Goal: Task Accomplishment & Management: Use online tool/utility

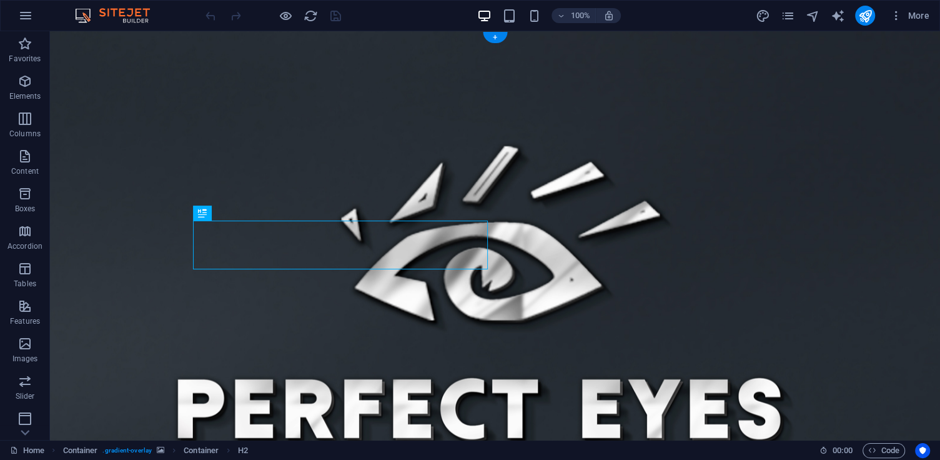
click at [102, 182] on figure at bounding box center [495, 442] width 890 height 822
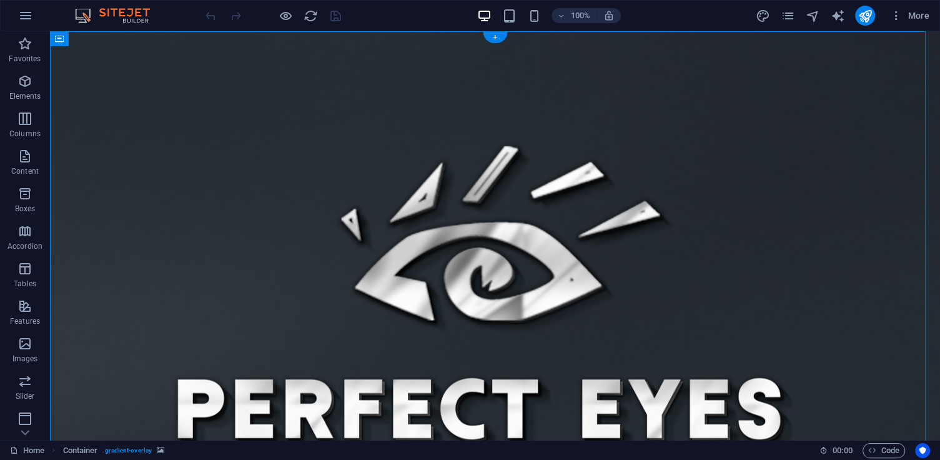
click at [101, 188] on figure at bounding box center [495, 442] width 890 height 822
click at [99, 188] on figure at bounding box center [495, 442] width 890 height 822
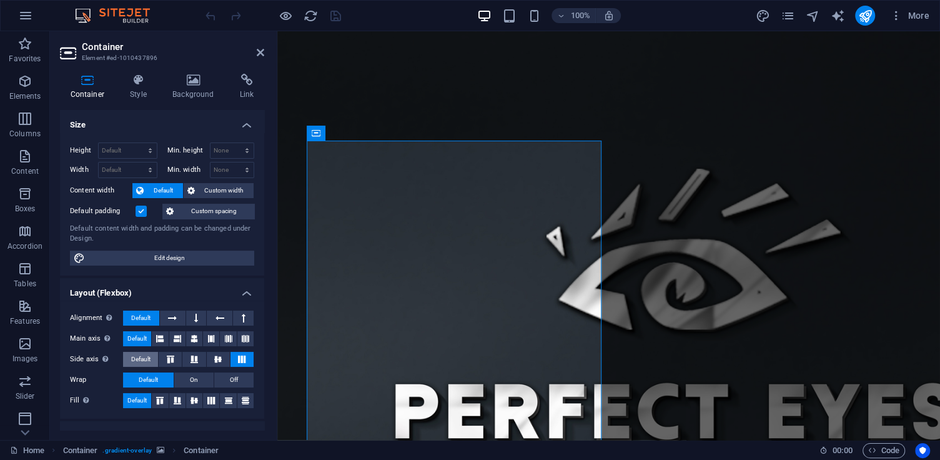
click at [149, 352] on span "Default" at bounding box center [140, 359] width 19 height 15
click at [137, 209] on label at bounding box center [141, 211] width 11 height 11
click at [0, 0] on input "Default padding" at bounding box center [0, 0] width 0 height 0
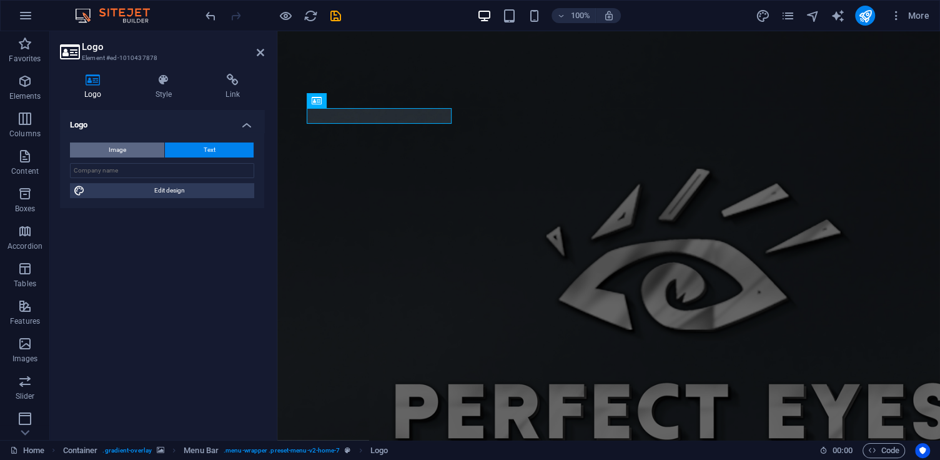
click at [136, 155] on button "Image" at bounding box center [117, 149] width 94 height 15
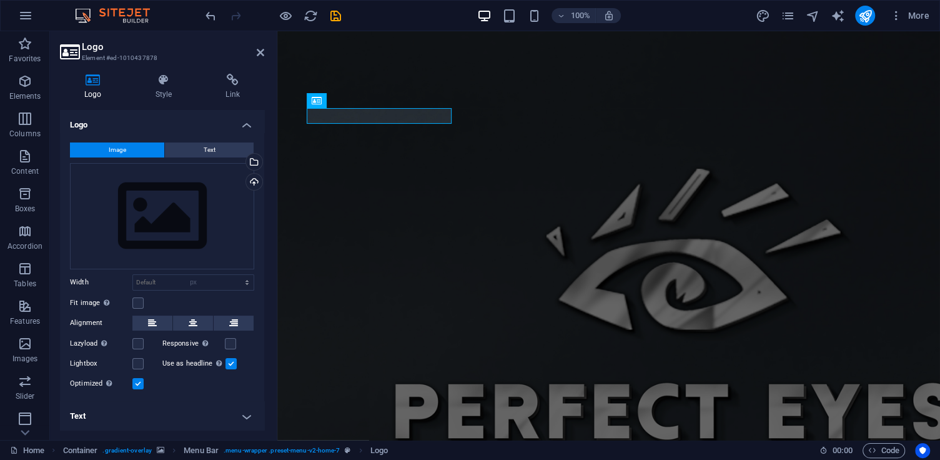
select select "DISABLED_OPTION_VALUE"
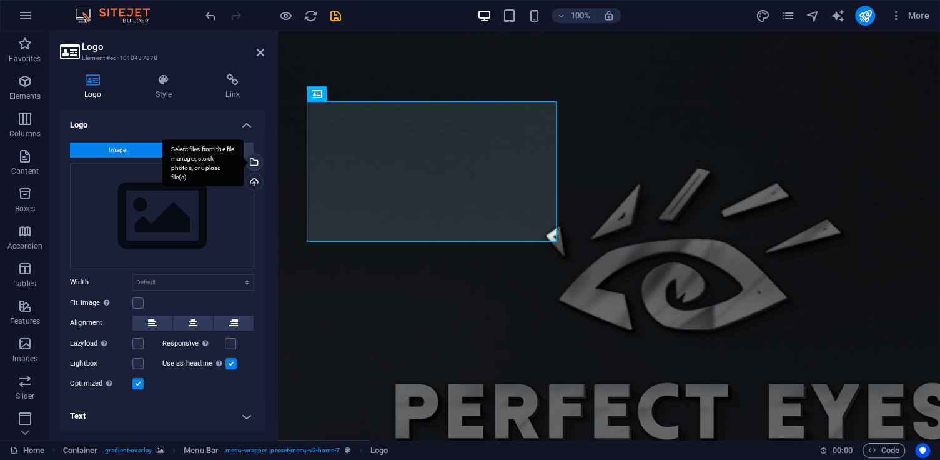
click at [254, 154] on link "Select files from the file manager, stock photos, or upload file(s)" at bounding box center [254, 161] width 17 height 17
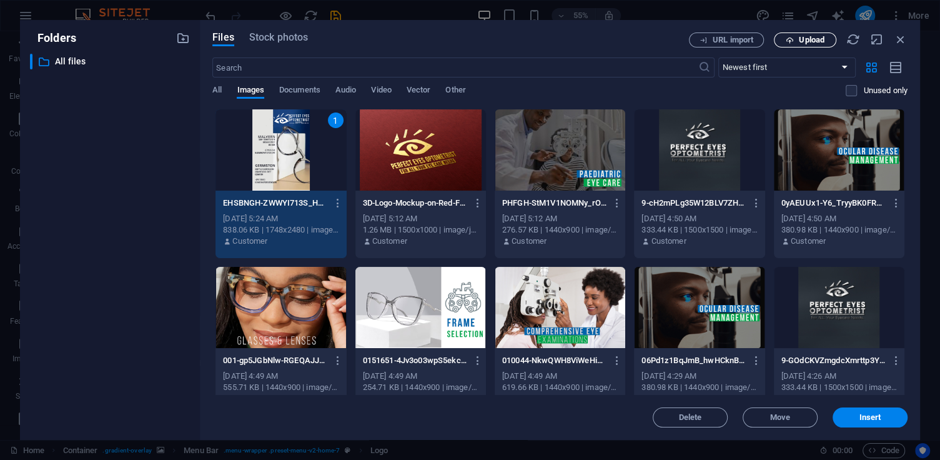
click at [787, 33] on button "Upload" at bounding box center [805, 39] width 62 height 15
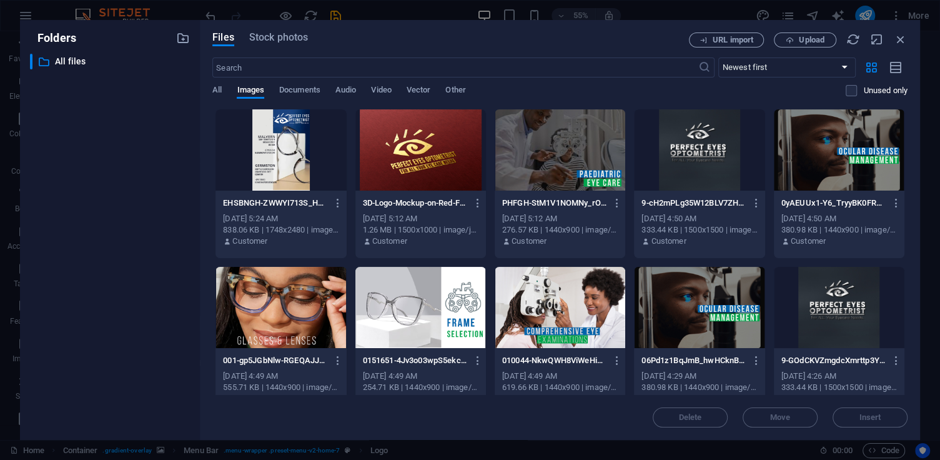
drag, startPoint x: 873, startPoint y: 31, endPoint x: 812, endPoint y: 52, distance: 64.8
click at [802, 51] on div "Files Stock photos URL import Upload ​ Newest first Oldest first Name (A-Z) Nam…" at bounding box center [560, 230] width 720 height 420
click at [647, 12] on div "Folders ​ All files All files Files Stock photos URL import Upload ​ Newest fir…" at bounding box center [470, 230] width 940 height 460
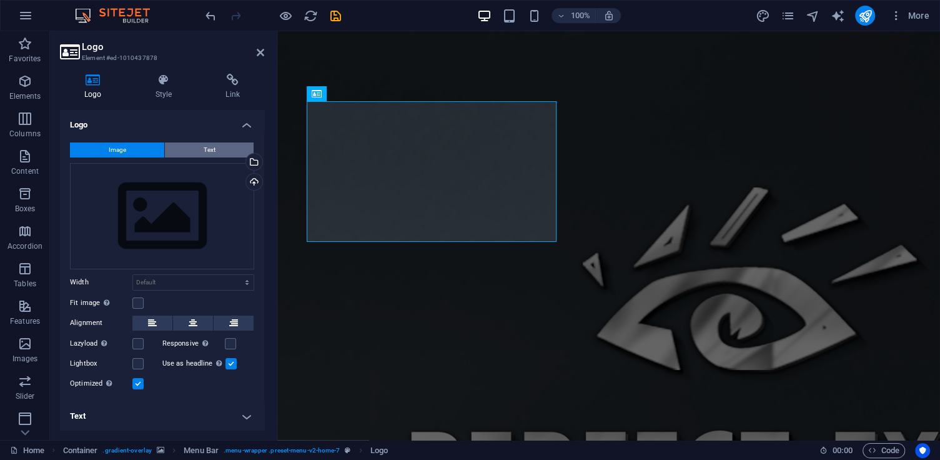
click at [214, 150] on button "Text" at bounding box center [209, 149] width 89 height 15
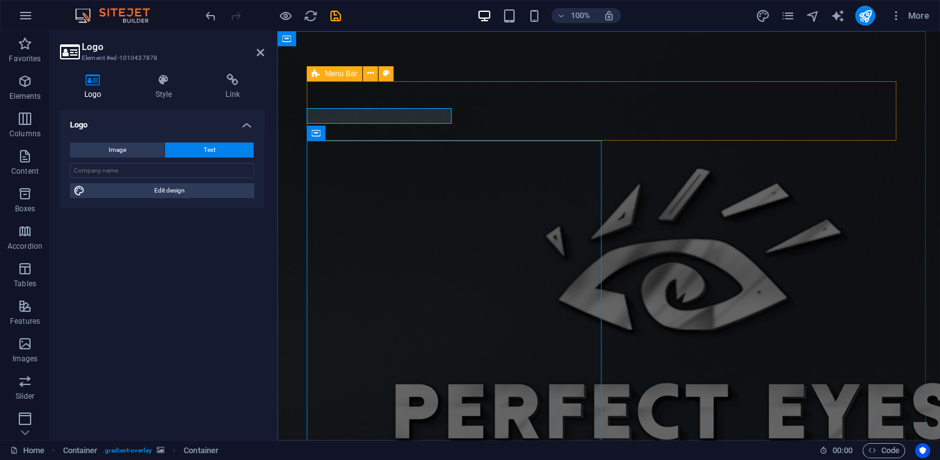
click at [880, 71] on figure at bounding box center [608, 442] width 663 height 822
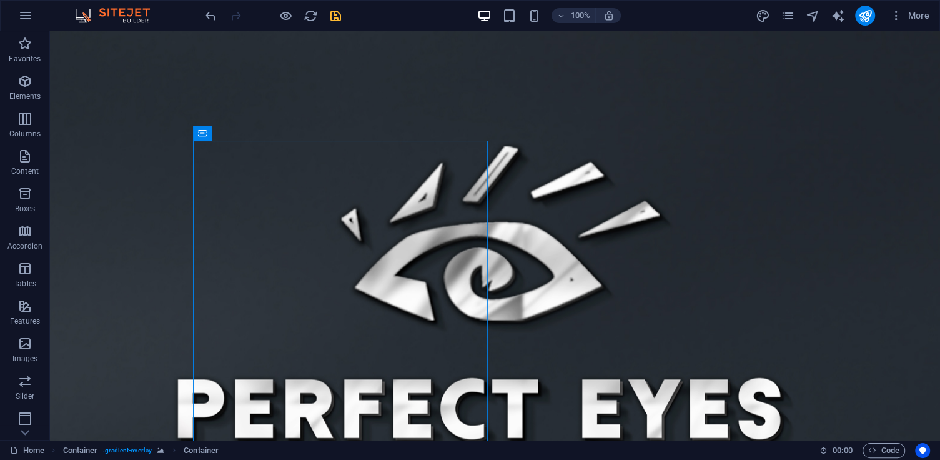
click at [332, 19] on icon "save" at bounding box center [336, 16] width 14 height 14
checkbox input "false"
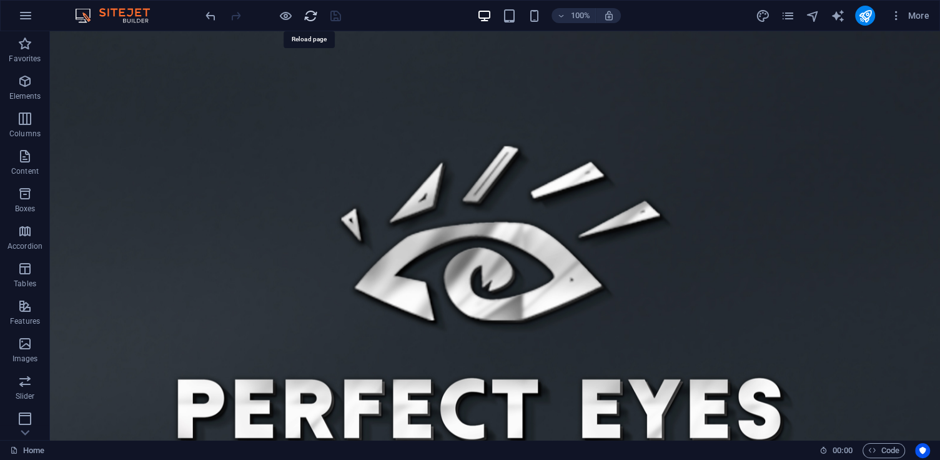
click at [310, 15] on icon "reload" at bounding box center [311, 16] width 14 height 14
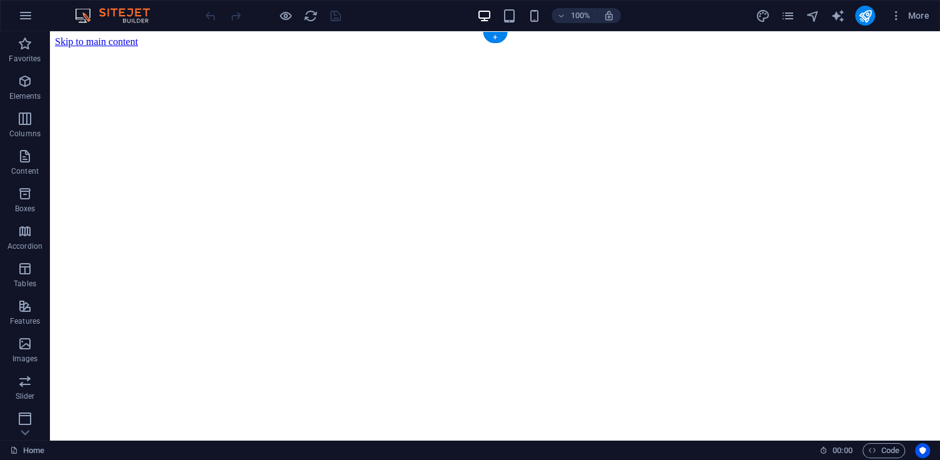
click at [117, 47] on figure at bounding box center [495, 47] width 880 height 0
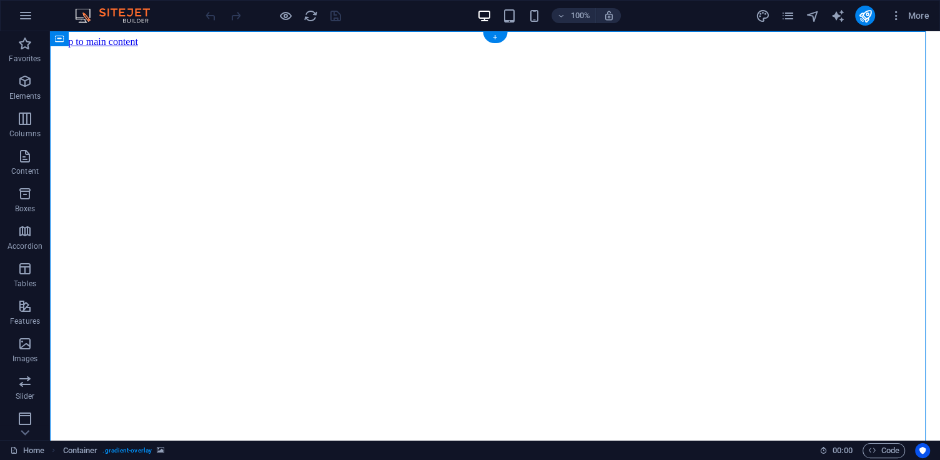
click at [117, 47] on figure at bounding box center [495, 47] width 880 height 0
select select "header"
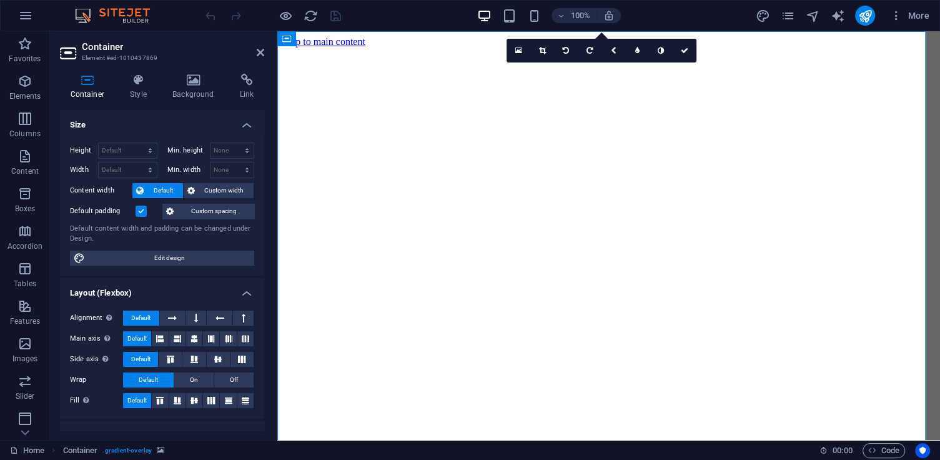
click at [144, 211] on label at bounding box center [141, 211] width 11 height 11
click at [0, 0] on input "Default padding" at bounding box center [0, 0] width 0 height 0
click at [331, 12] on icon "save" at bounding box center [336, 16] width 14 height 14
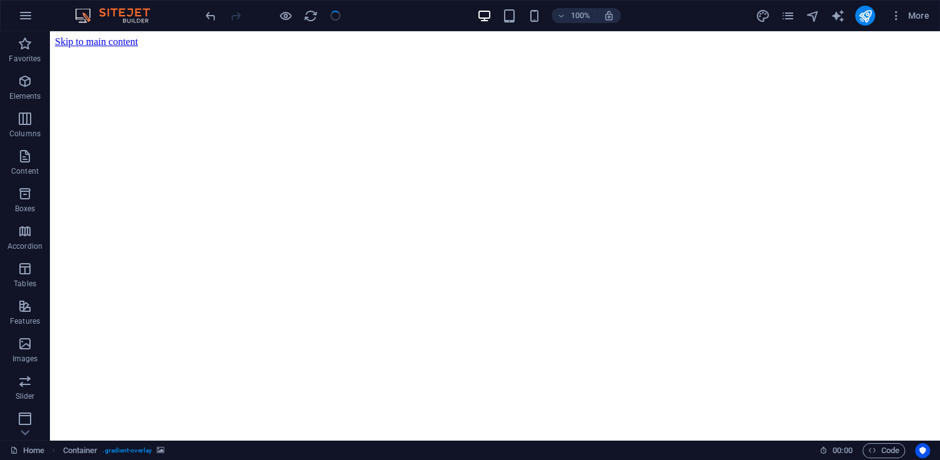
checkbox input "false"
click at [311, 17] on icon "reload" at bounding box center [311, 16] width 14 height 14
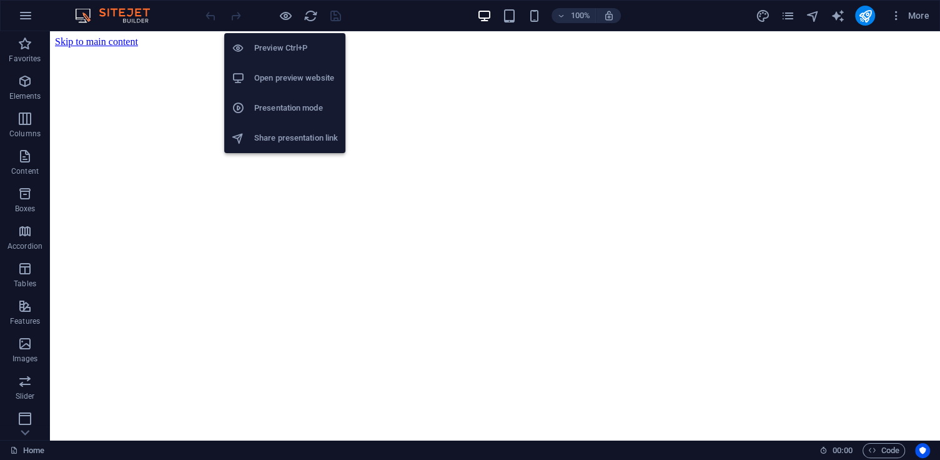
click at [278, 23] on div "Preview Ctrl+P Open preview website Presentation mode Share presentation link" at bounding box center [284, 88] width 121 height 130
click at [272, 50] on h6 "Preview Ctrl+P" at bounding box center [296, 48] width 84 height 15
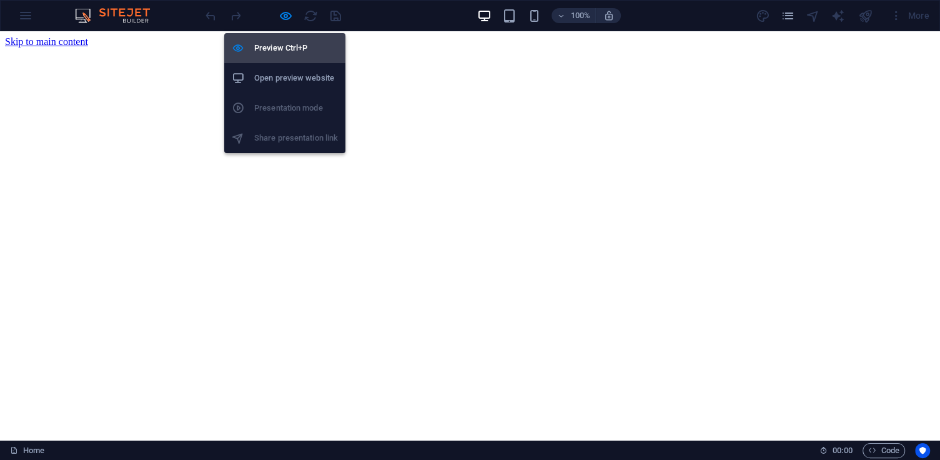
click at [281, 49] on h6 "Preview Ctrl+P" at bounding box center [296, 48] width 84 height 15
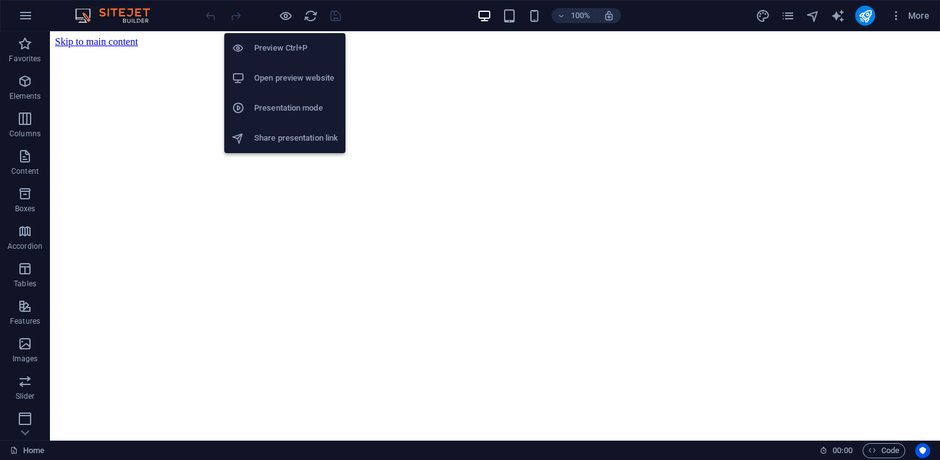
click at [282, 49] on h6 "Preview Ctrl+P" at bounding box center [296, 48] width 84 height 15
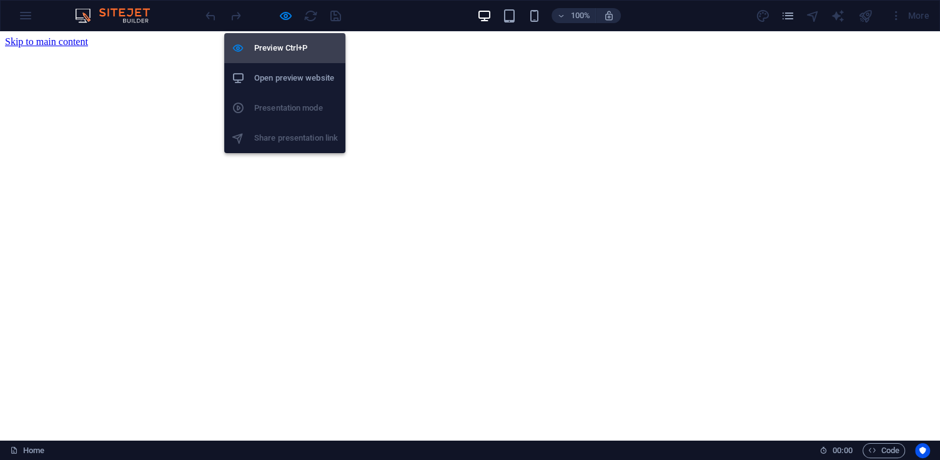
click at [282, 50] on h6 "Preview Ctrl+P" at bounding box center [296, 48] width 84 height 15
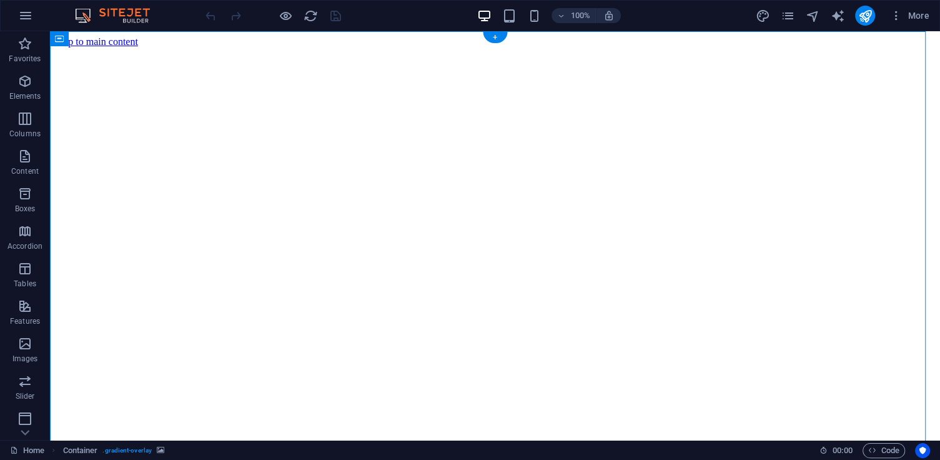
drag, startPoint x: 201, startPoint y: 94, endPoint x: 167, endPoint y: 102, distance: 34.1
click at [95, 47] on figure at bounding box center [495, 47] width 880 height 0
click at [101, 47] on figure at bounding box center [495, 47] width 880 height 0
click at [99, 47] on figure at bounding box center [495, 47] width 880 height 0
click at [62, 47] on figure at bounding box center [495, 47] width 880 height 0
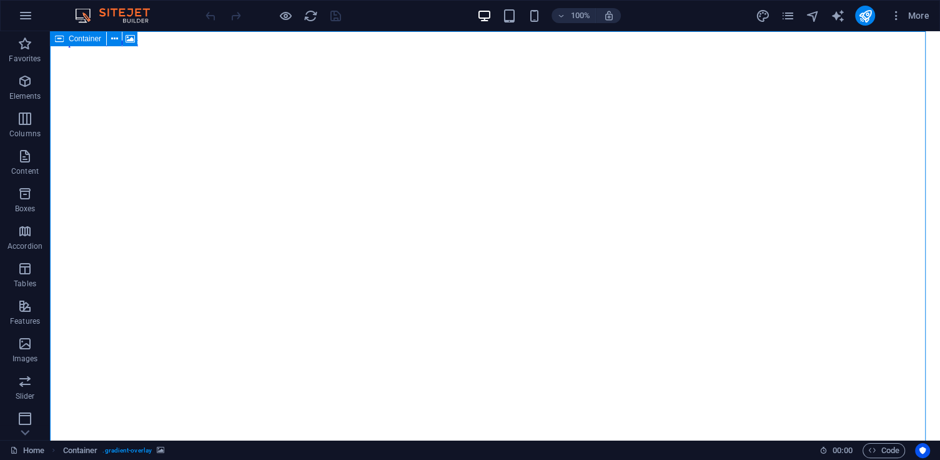
click at [62, 44] on icon at bounding box center [59, 38] width 9 height 15
click at [64, 44] on div "Container" at bounding box center [78, 38] width 56 height 15
click at [64, 44] on div "Container Container Logo Menu Bar H2 Spacer" at bounding box center [495, 235] width 890 height 409
select select "header"
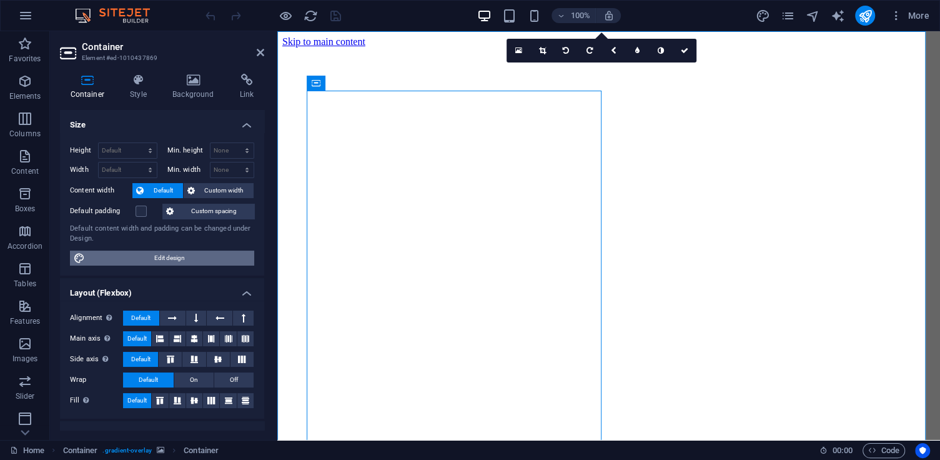
click at [153, 260] on span "Edit design" at bounding box center [170, 258] width 162 height 15
select select "px"
select select "200"
select select "px"
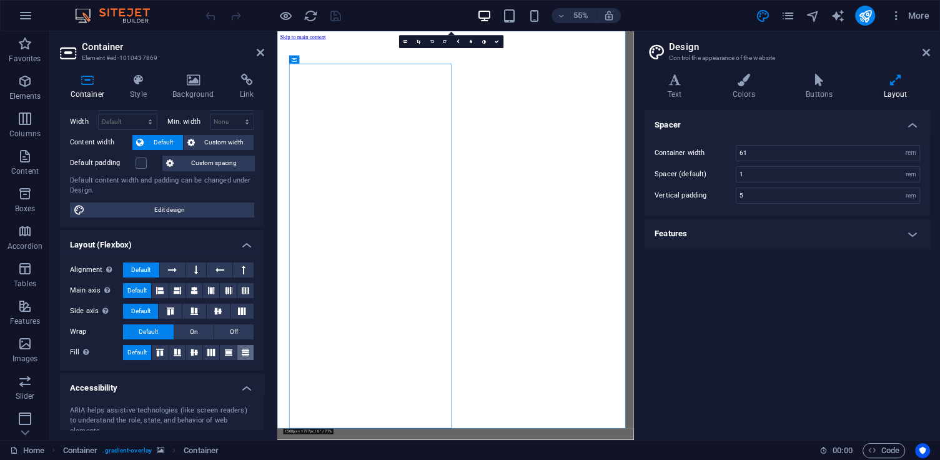
scroll to position [152, 0]
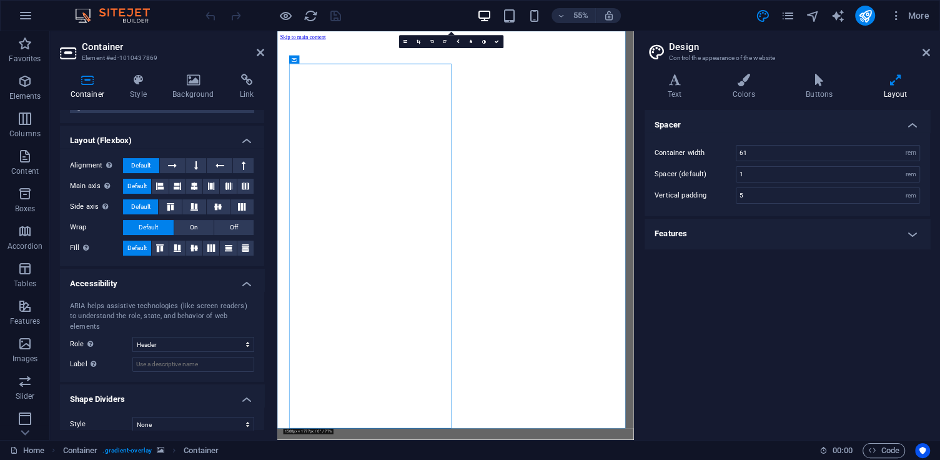
click at [723, 234] on h4 "Features" at bounding box center [788, 234] width 286 height 30
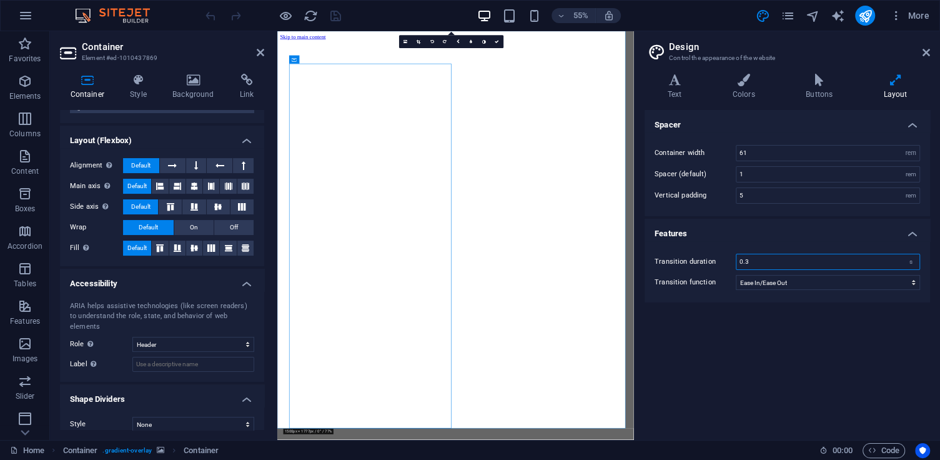
click at [757, 263] on input "0.3" at bounding box center [828, 261] width 183 height 15
type input "0.5"
click at [292, 47] on figure at bounding box center [601, 47] width 639 height 0
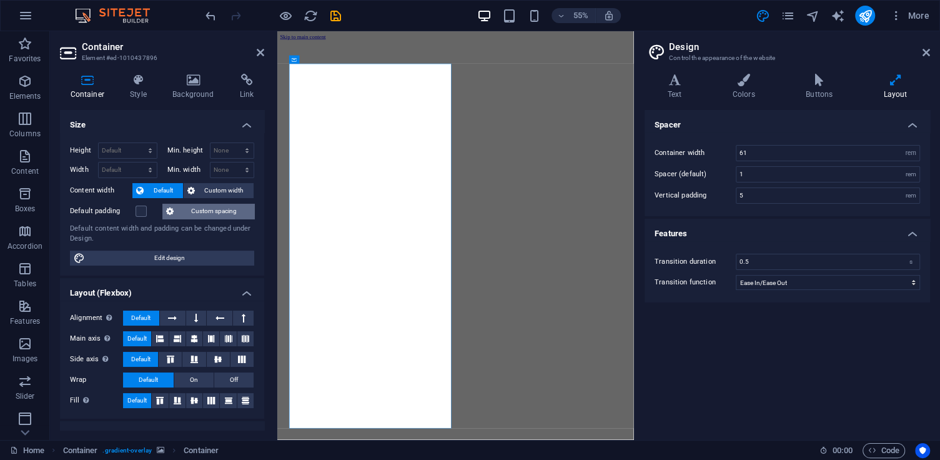
click at [191, 209] on span "Custom spacing" at bounding box center [213, 211] width 73 height 15
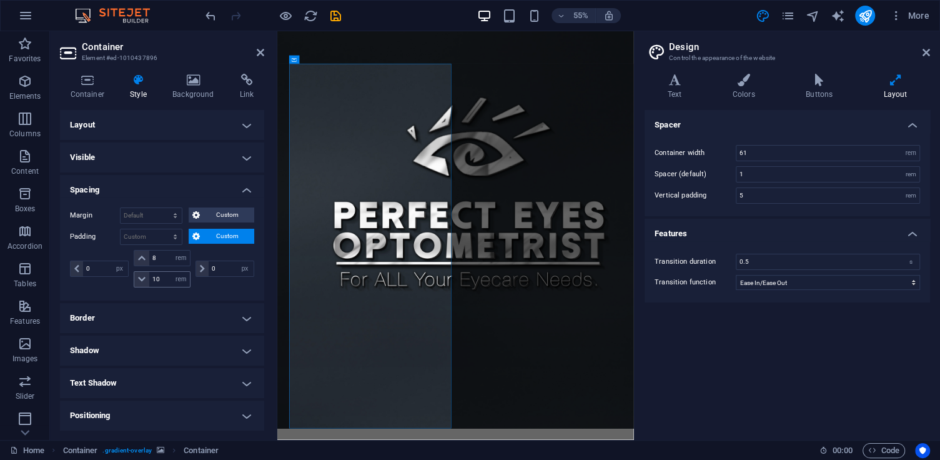
click at [145, 279] on span at bounding box center [141, 279] width 15 height 15
click at [144, 279] on icon at bounding box center [141, 279] width 7 height 7
click at [141, 256] on icon at bounding box center [141, 257] width 7 height 7
click at [165, 234] on select "Default px rem % vh vw Custom" at bounding box center [151, 236] width 61 height 15
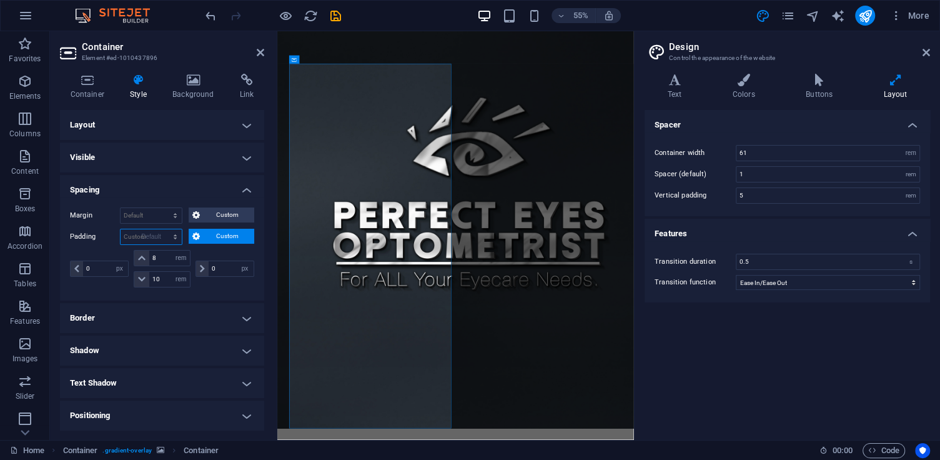
click at [121, 229] on select "Default px rem % vh vw Custom" at bounding box center [151, 236] width 61 height 15
select select "DISABLED_OPTION_VALUE"
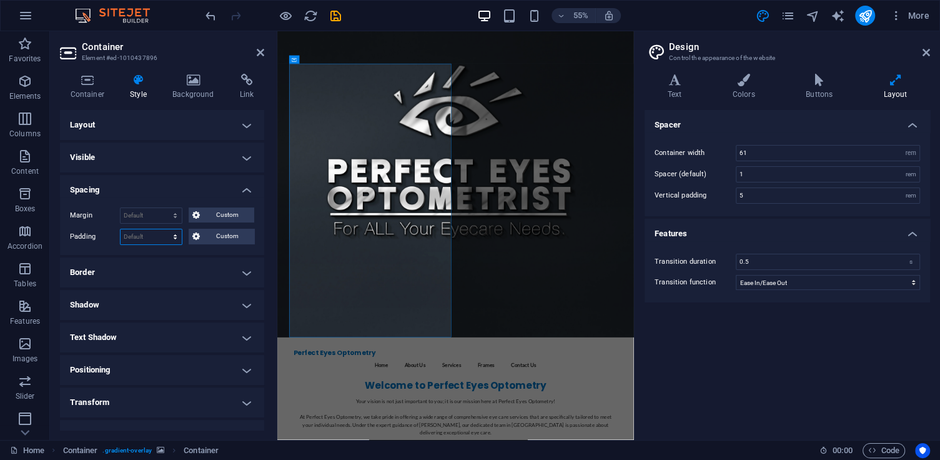
click at [161, 239] on select "Default px rem % vh vw Custom" at bounding box center [151, 236] width 61 height 15
click at [229, 238] on span "Custom" at bounding box center [227, 236] width 47 height 15
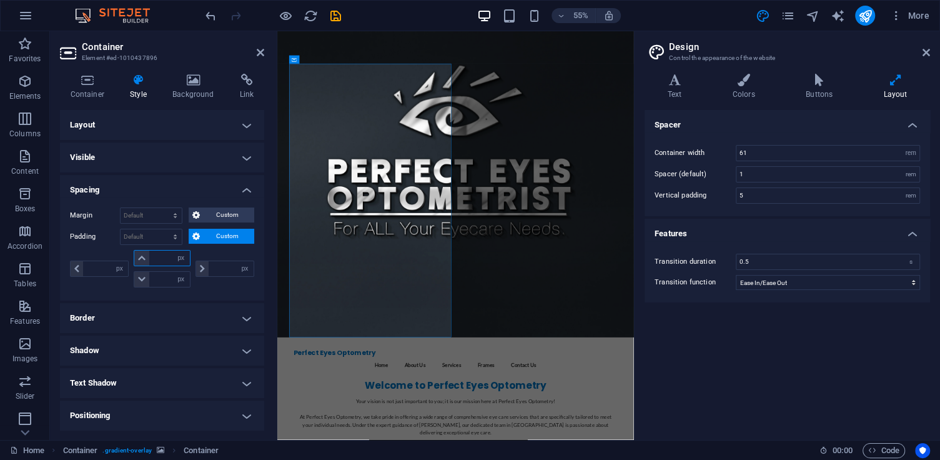
click at [159, 252] on input "number" at bounding box center [169, 258] width 40 height 15
type input "8"
type input "0"
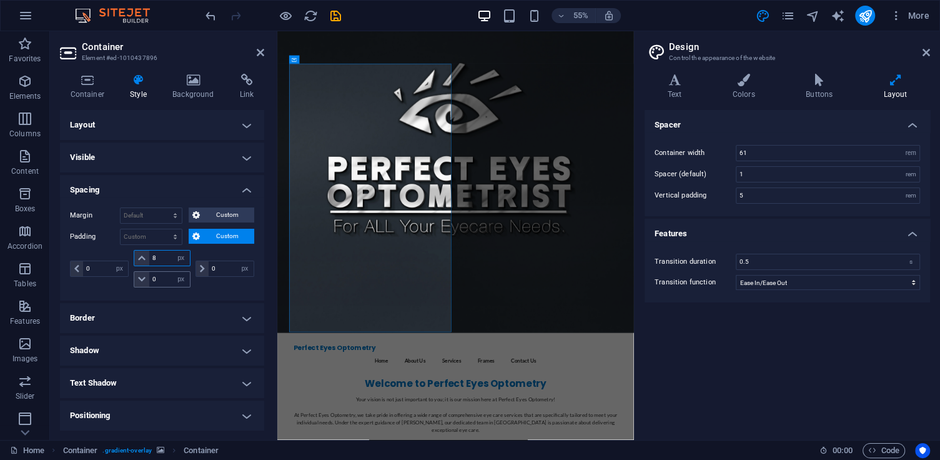
type input "8"
click at [157, 282] on input "0" at bounding box center [169, 279] width 40 height 15
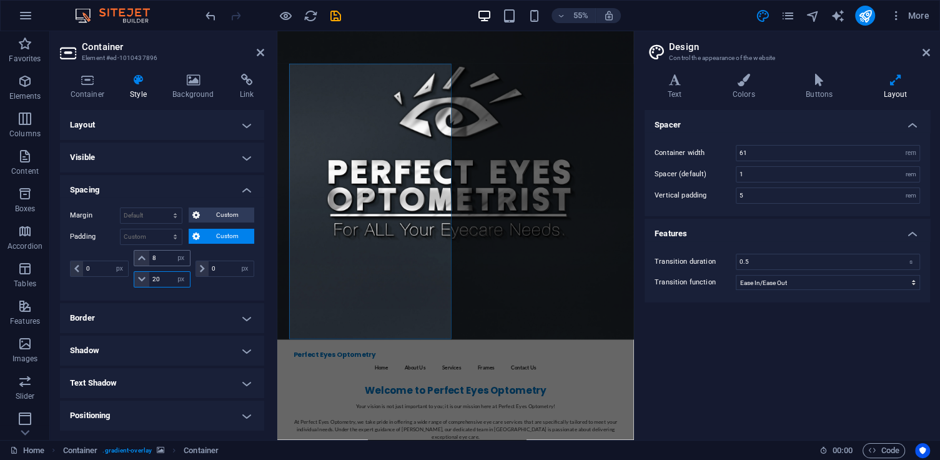
type input "20"
drag, startPoint x: 155, startPoint y: 259, endPoint x: 149, endPoint y: 259, distance: 6.3
click at [149, 259] on input "8" at bounding box center [169, 258] width 40 height 15
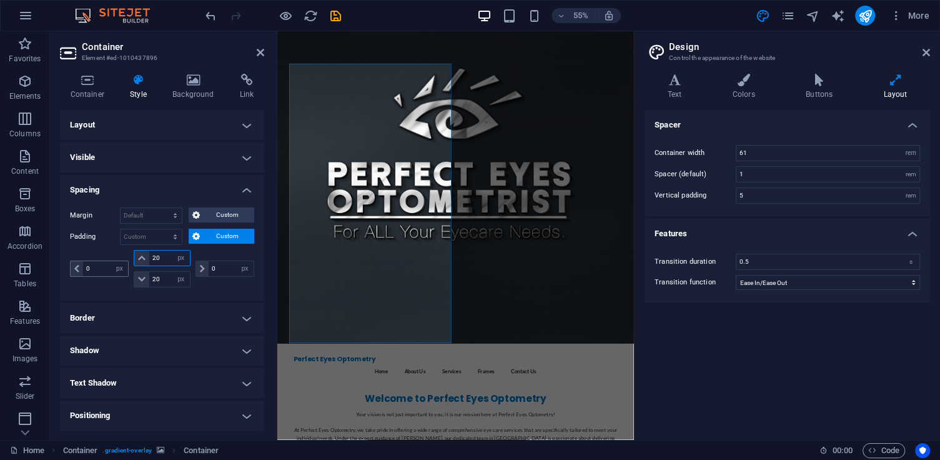
type input "20"
click at [92, 266] on input "0" at bounding box center [105, 268] width 45 height 15
type input "1"
click at [215, 266] on input "0" at bounding box center [231, 268] width 45 height 15
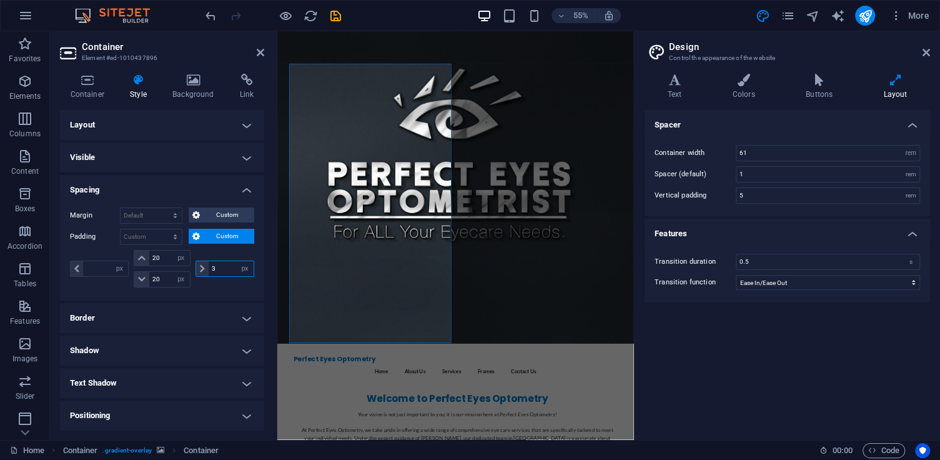
type input "30"
type input "10"
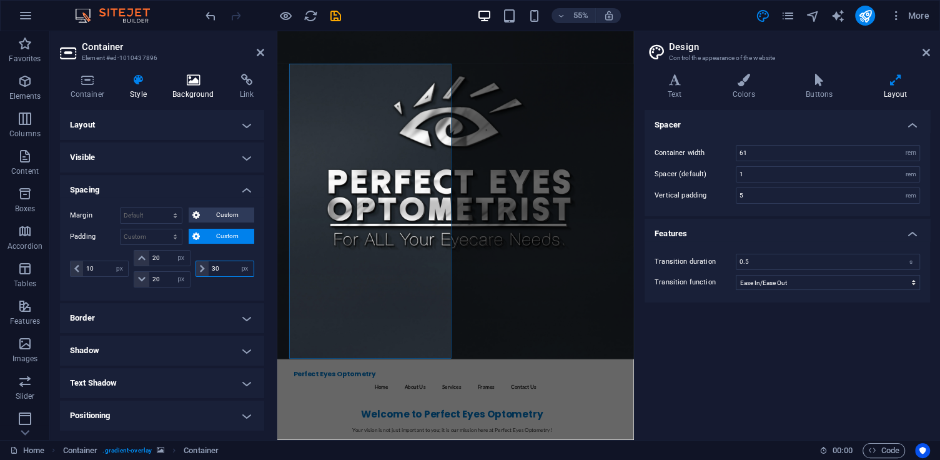
type input "30"
click at [197, 95] on h4 "Background" at bounding box center [195, 87] width 67 height 26
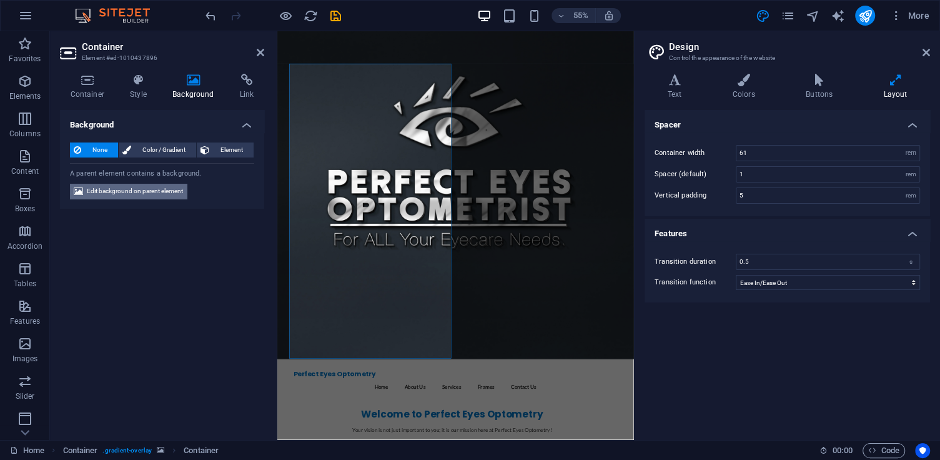
click at [156, 192] on span "Edit background on parent element" at bounding box center [135, 191] width 96 height 15
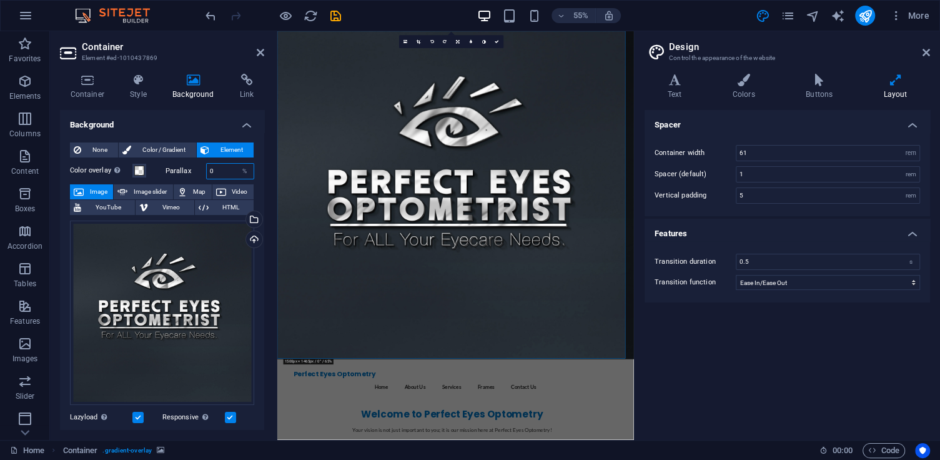
click at [219, 172] on input "0" at bounding box center [230, 171] width 47 height 15
drag, startPoint x: 219, startPoint y: 172, endPoint x: 198, endPoint y: 181, distance: 22.6
click at [198, 179] on div "Color overlay Places an overlay over the background to colorize it Parallax 0 %…" at bounding box center [162, 401] width 184 height 487
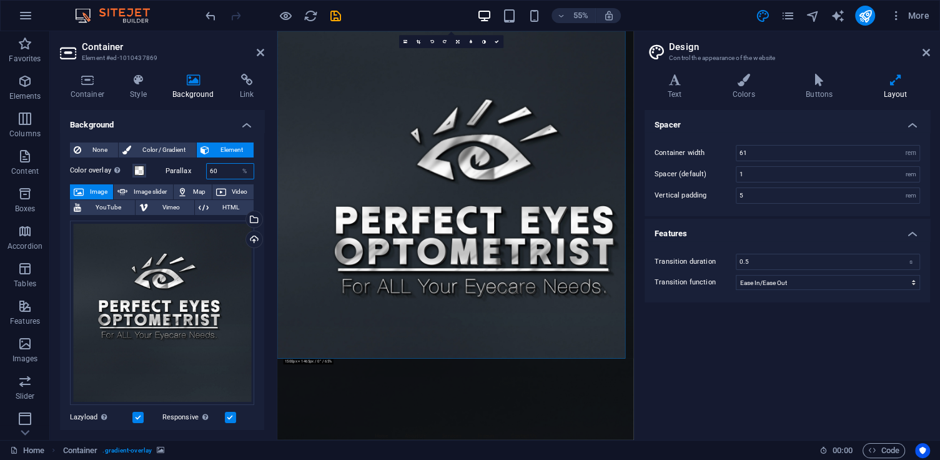
scroll to position [222, 0]
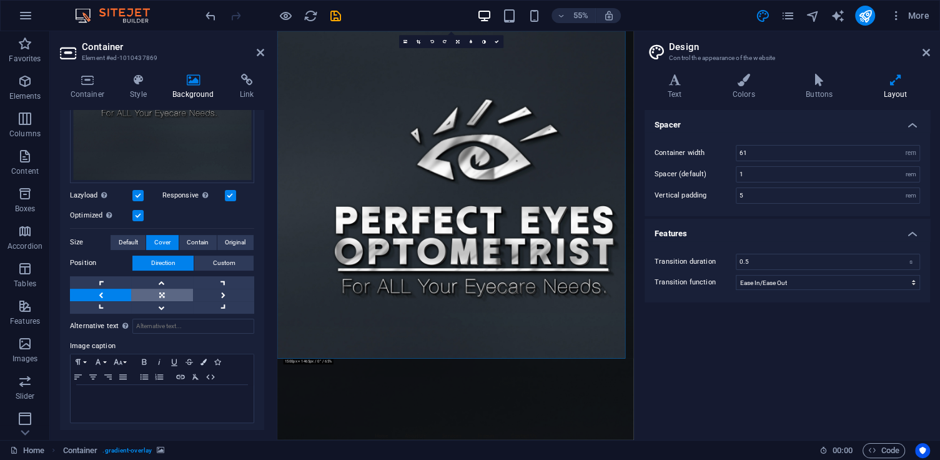
type input "60"
click at [165, 292] on link at bounding box center [161, 295] width 61 height 12
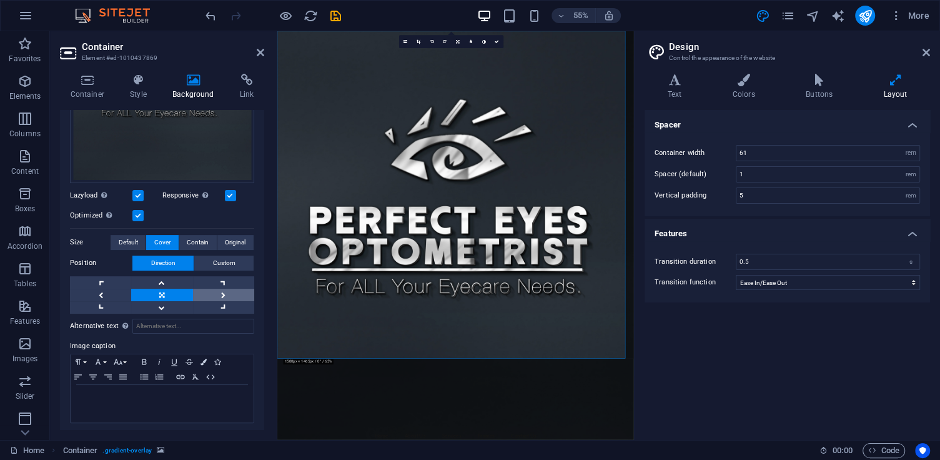
click at [209, 289] on link at bounding box center [223, 295] width 61 height 12
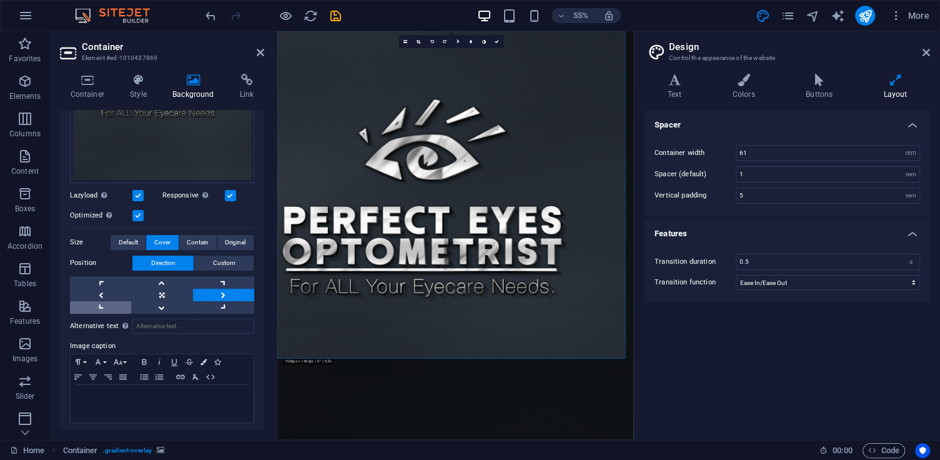
click at [96, 301] on link at bounding box center [100, 307] width 61 height 12
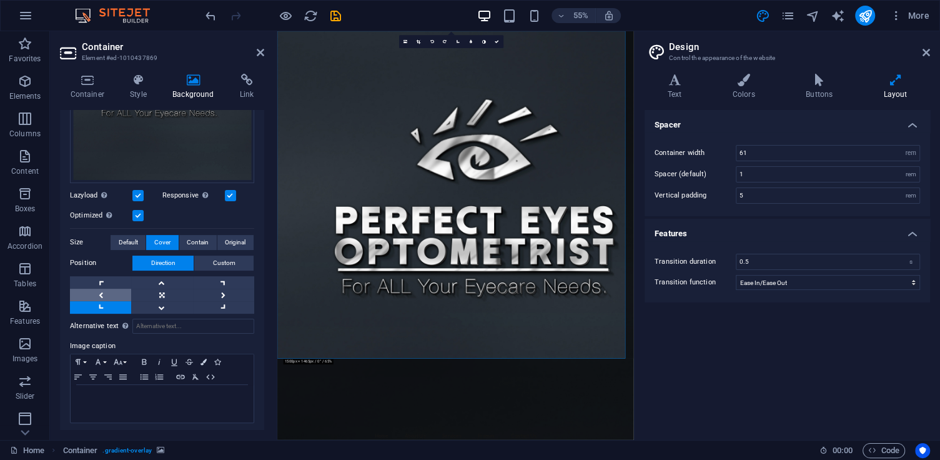
click at [102, 289] on link at bounding box center [100, 295] width 61 height 12
click at [197, 236] on span "Contain" at bounding box center [198, 242] width 22 height 15
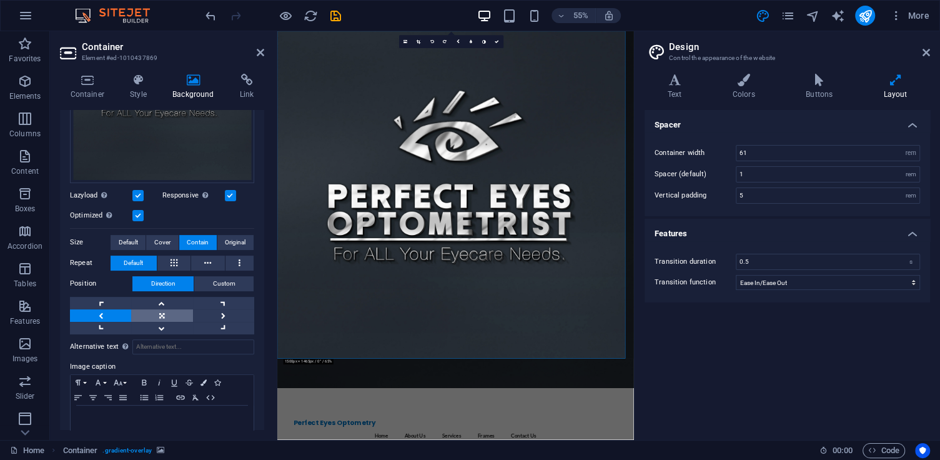
click at [172, 310] on link at bounding box center [161, 315] width 61 height 12
click at [212, 309] on link at bounding box center [223, 315] width 61 height 12
click at [99, 315] on link at bounding box center [100, 315] width 61 height 12
drag, startPoint x: 226, startPoint y: 282, endPoint x: 218, endPoint y: 295, distance: 15.1
click at [228, 282] on span "Custom" at bounding box center [224, 283] width 22 height 15
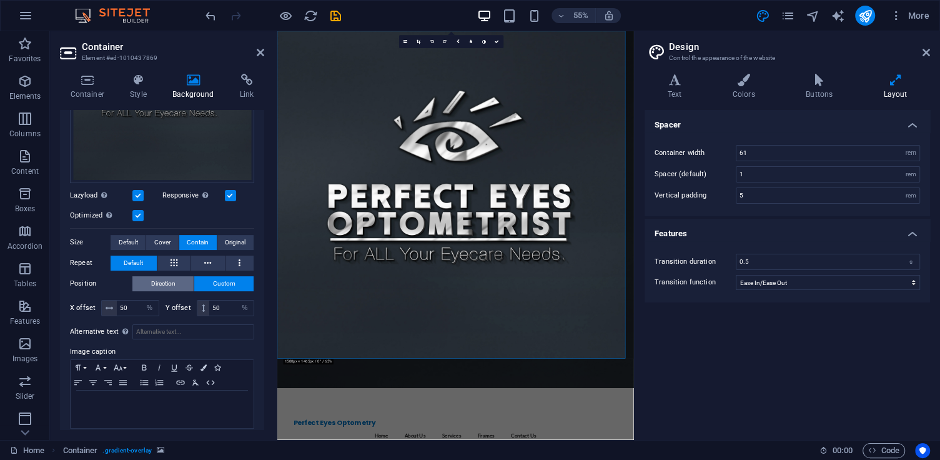
click at [169, 277] on span "Direction" at bounding box center [163, 283] width 24 height 15
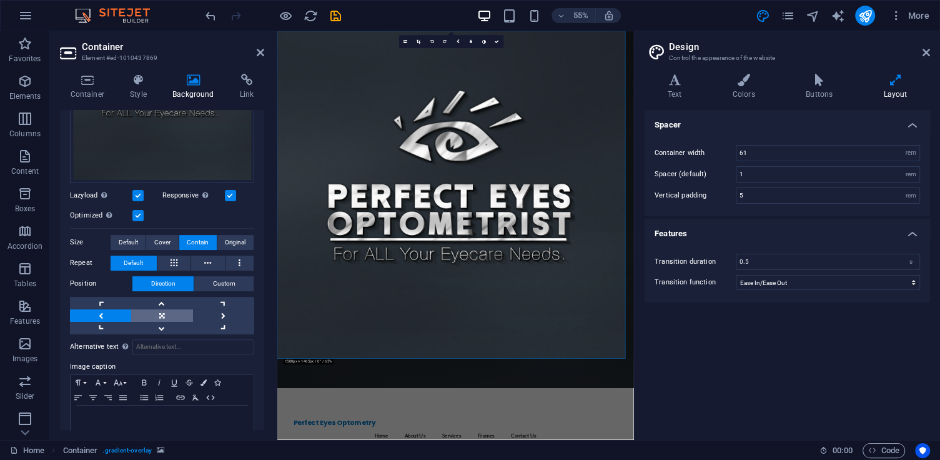
click at [164, 314] on link at bounding box center [161, 315] width 61 height 12
click at [219, 309] on link at bounding box center [223, 315] width 61 height 12
click at [116, 312] on link at bounding box center [100, 315] width 61 height 12
click at [233, 237] on span "Original" at bounding box center [235, 242] width 21 height 15
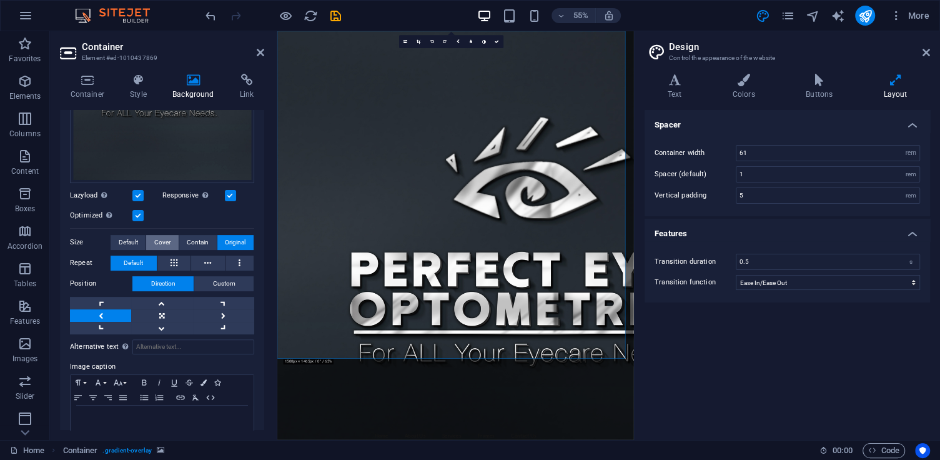
click at [167, 239] on span "Cover" at bounding box center [162, 242] width 16 height 15
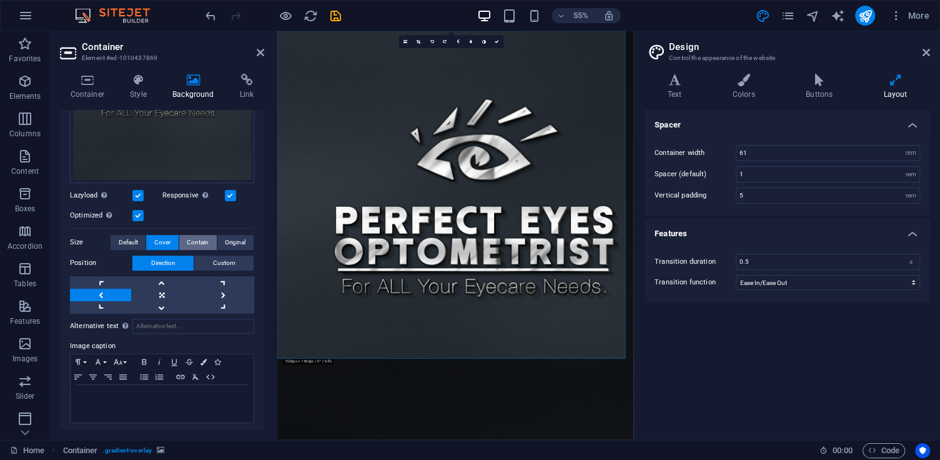
click at [188, 239] on span "Contain" at bounding box center [198, 242] width 22 height 15
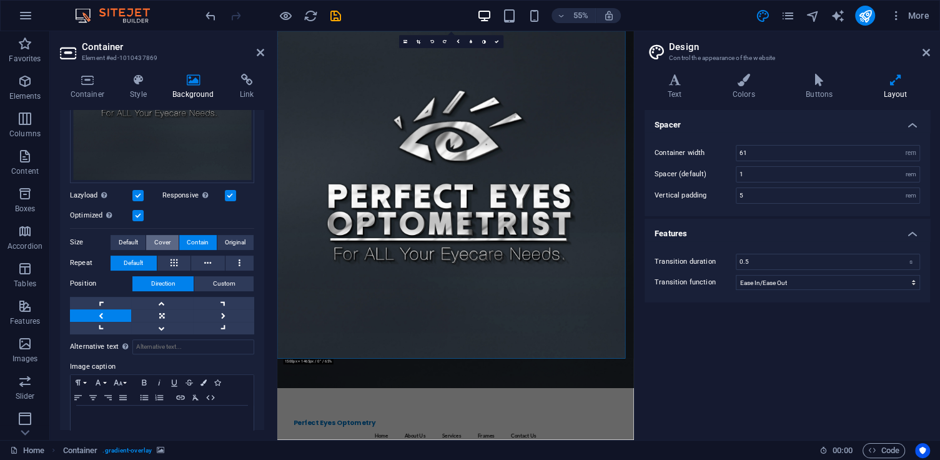
click at [162, 237] on span "Cover" at bounding box center [162, 242] width 16 height 15
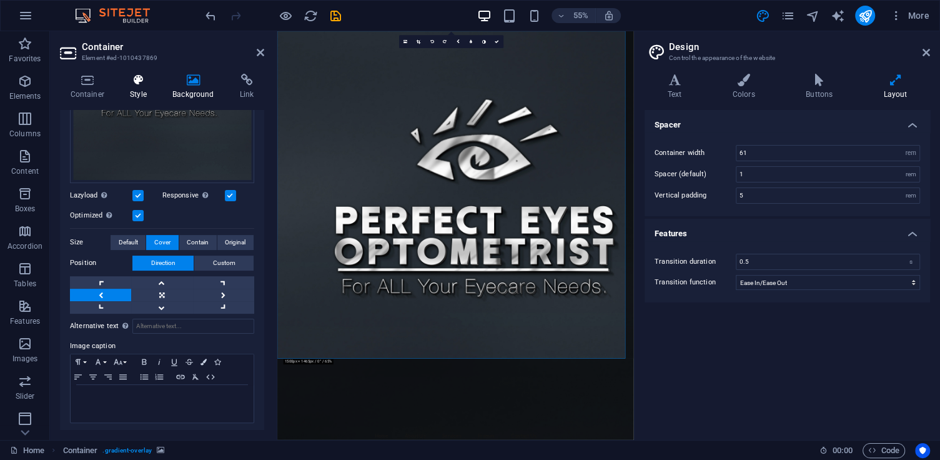
click at [145, 97] on h4 "Style" at bounding box center [141, 87] width 42 height 26
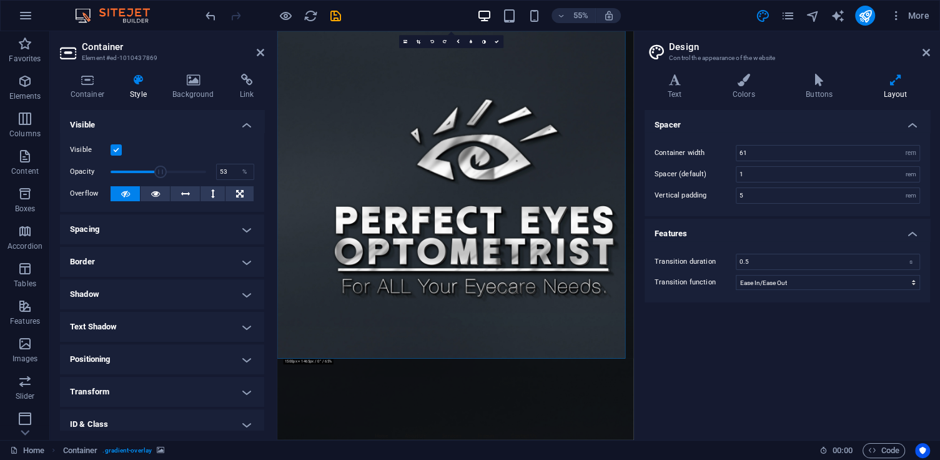
drag, startPoint x: 200, startPoint y: 172, endPoint x: 160, endPoint y: 171, distance: 40.0
click at [160, 171] on span at bounding box center [160, 172] width 12 height 12
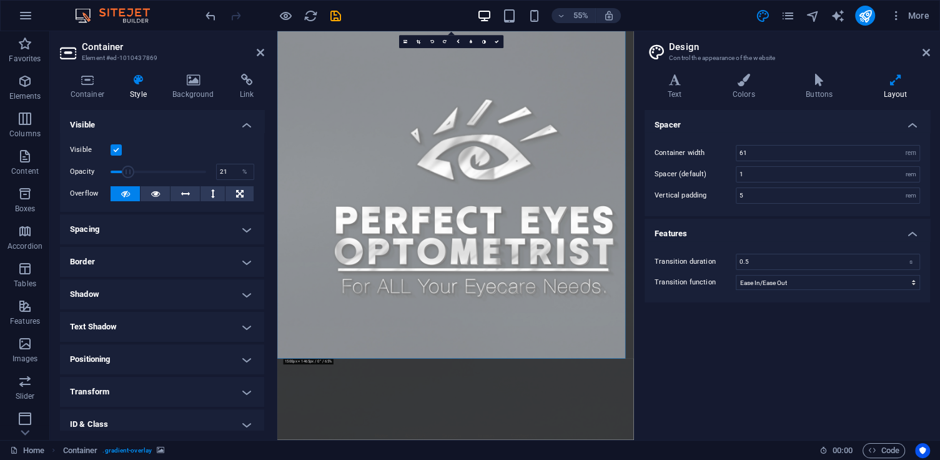
drag, startPoint x: 162, startPoint y: 172, endPoint x: 131, endPoint y: 167, distance: 31.6
click at [129, 166] on span at bounding box center [128, 172] width 12 height 12
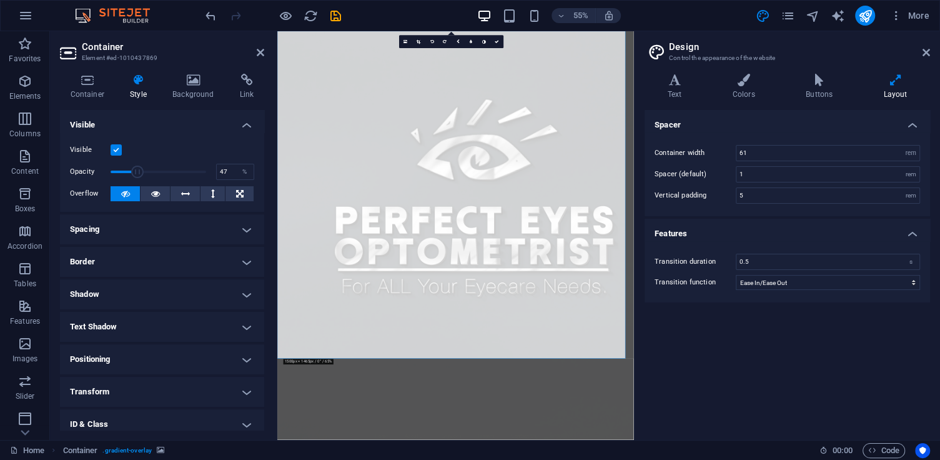
type input "100"
drag, startPoint x: 137, startPoint y: 168, endPoint x: 222, endPoint y: 182, distance: 86.2
click at [230, 182] on div "Visible Opacity 100 % Overflow" at bounding box center [162, 171] width 204 height 79
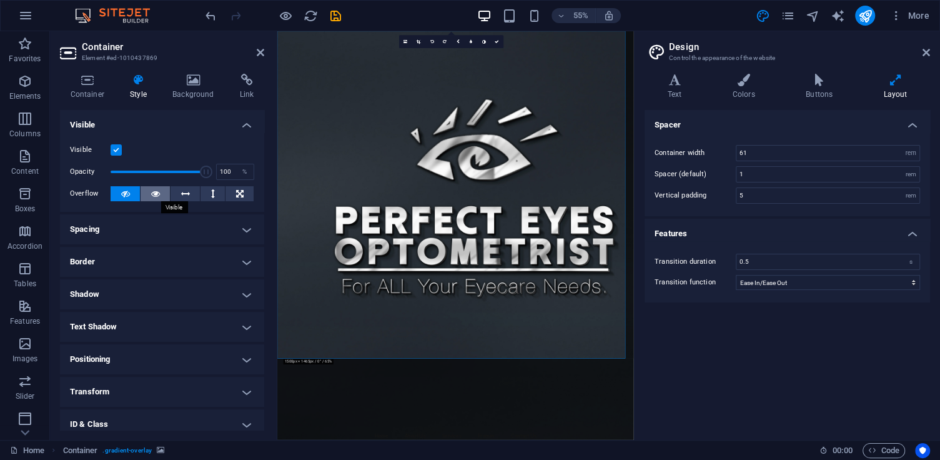
click at [149, 192] on button at bounding box center [155, 193] width 29 height 15
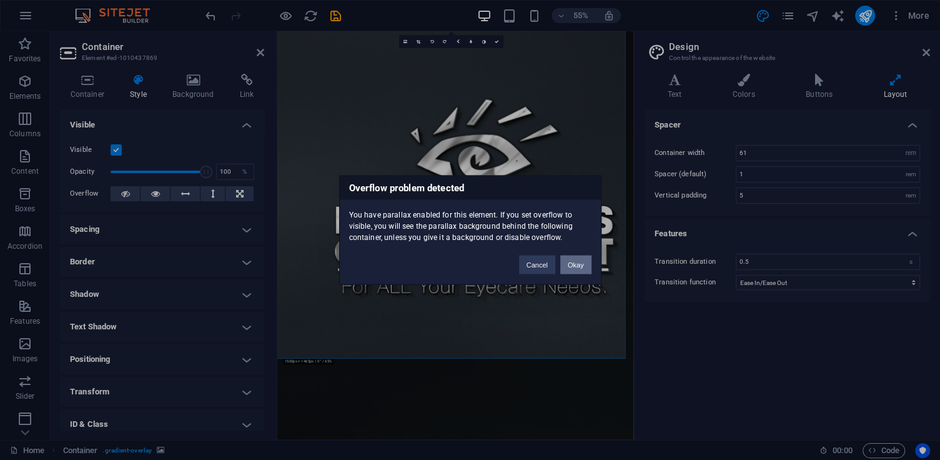
click at [577, 268] on button "Okay" at bounding box center [575, 265] width 31 height 19
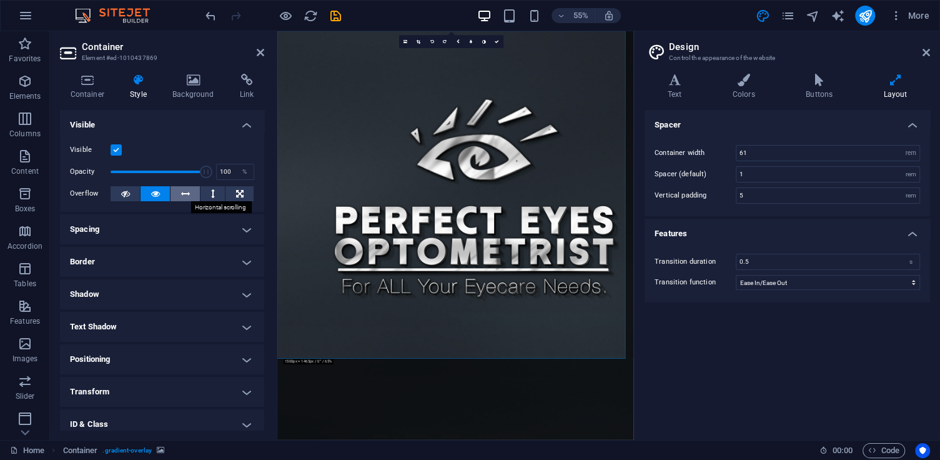
click at [186, 188] on icon at bounding box center [185, 193] width 9 height 15
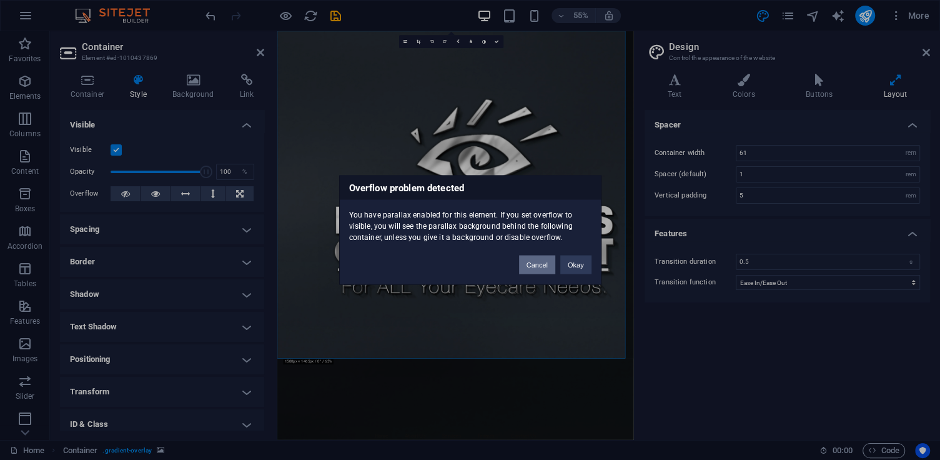
click at [537, 269] on button "Cancel" at bounding box center [537, 265] width 36 height 19
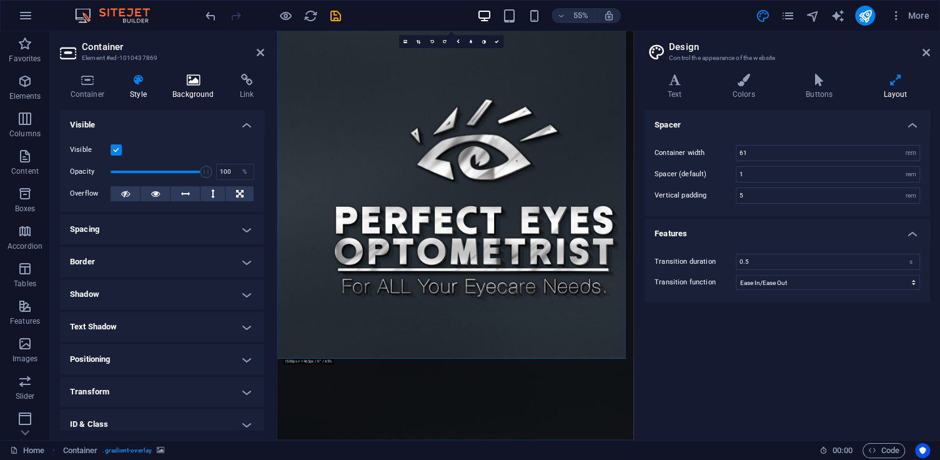
click at [191, 76] on icon at bounding box center [193, 80] width 62 height 12
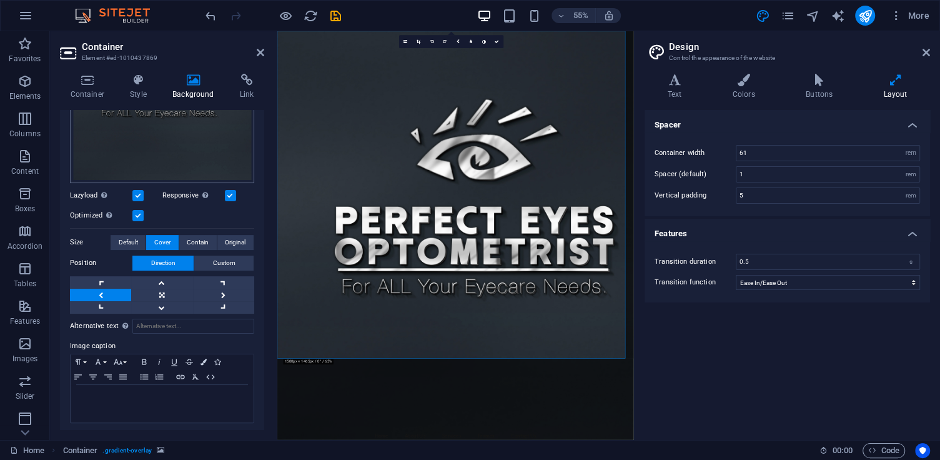
scroll to position [0, 0]
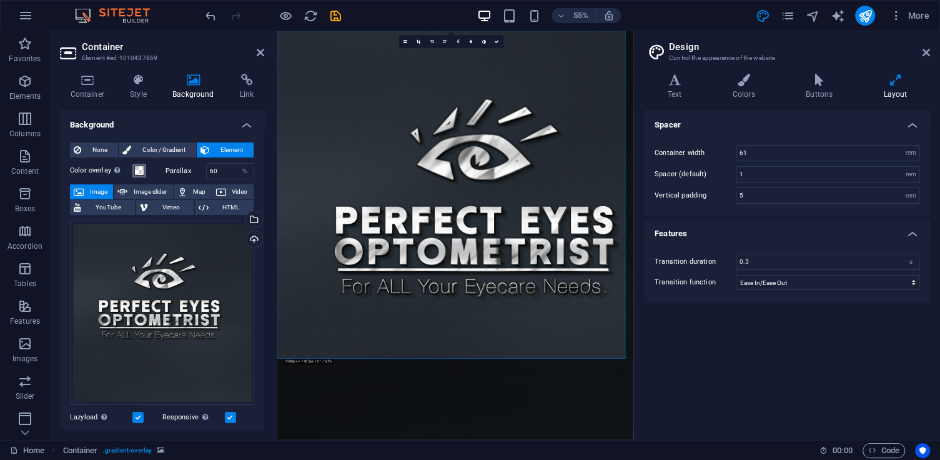
click at [135, 170] on span at bounding box center [139, 171] width 10 height 10
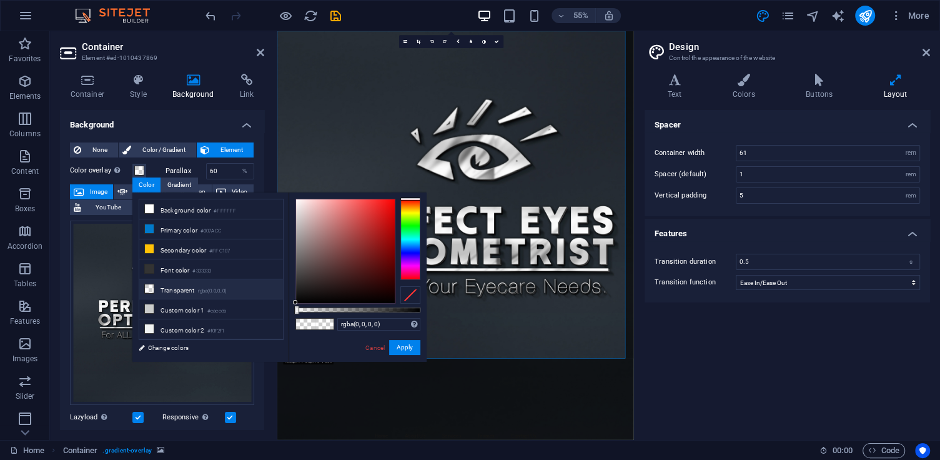
click at [207, 287] on small "rgba(0,0,0,.0)" at bounding box center [212, 291] width 29 height 9
click at [298, 309] on div at bounding box center [296, 310] width 5 height 9
drag, startPoint x: 298, startPoint y: 309, endPoint x: 272, endPoint y: 310, distance: 25.6
click at [302, 310] on div at bounding box center [304, 310] width 5 height 9
click at [212, 287] on small "rgba(0,0,0,.0)" at bounding box center [212, 291] width 29 height 9
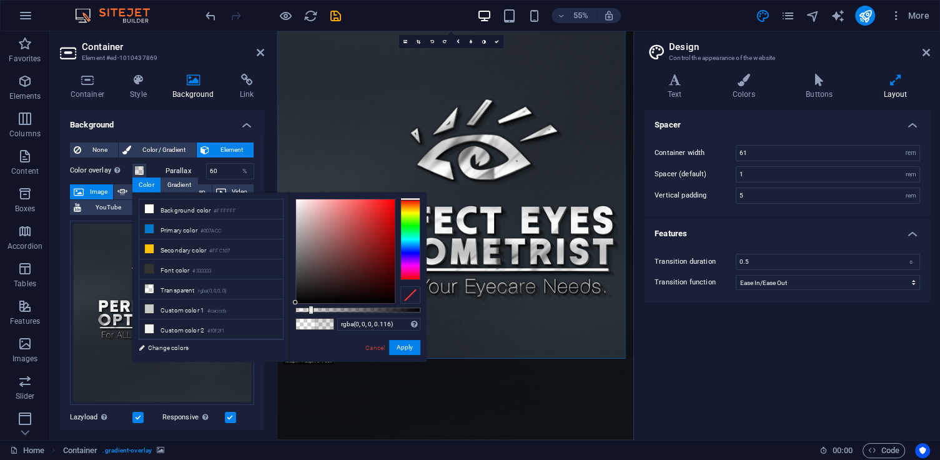
drag, startPoint x: 297, startPoint y: 311, endPoint x: 310, endPoint y: 312, distance: 13.3
click at [310, 312] on div at bounding box center [311, 310] width 5 height 9
drag, startPoint x: 306, startPoint y: 312, endPoint x: 318, endPoint y: 310, distance: 12.7
click at [321, 311] on div "rgba(0, 0, 0, 0.116) Supported formats #0852ed rgb(8, 82, 237) rgba(8, 82, 237,…" at bounding box center [358, 367] width 138 height 351
click at [201, 288] on small "rgba(0,0,0,.0)" at bounding box center [212, 291] width 29 height 9
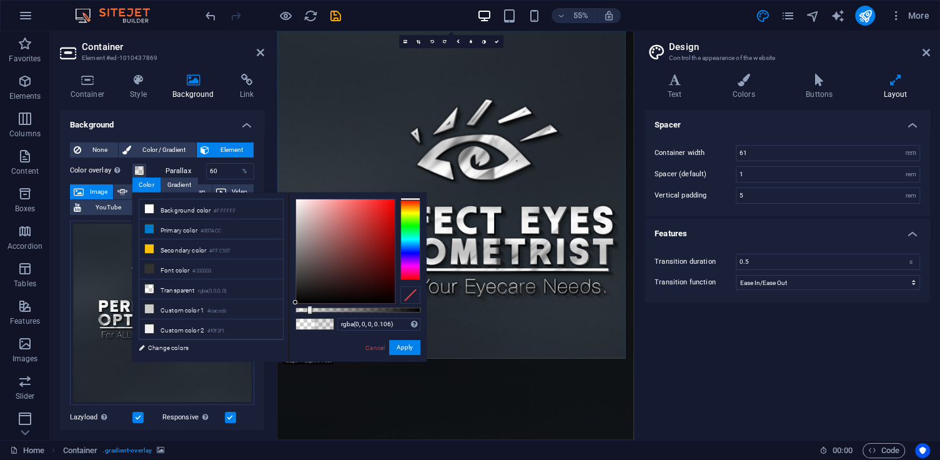
drag, startPoint x: 296, startPoint y: 312, endPoint x: 309, endPoint y: 312, distance: 12.5
click at [309, 312] on div at bounding box center [309, 310] width 5 height 9
type input "rgba(0, 0, 0, 0)"
drag, startPoint x: 310, startPoint y: 311, endPoint x: 237, endPoint y: 297, distance: 73.8
click at [237, 297] on div "less Background color #FFFFFF Primary color #007ACC Secondary color #FFC107 Fon…" at bounding box center [279, 276] width 294 height 169
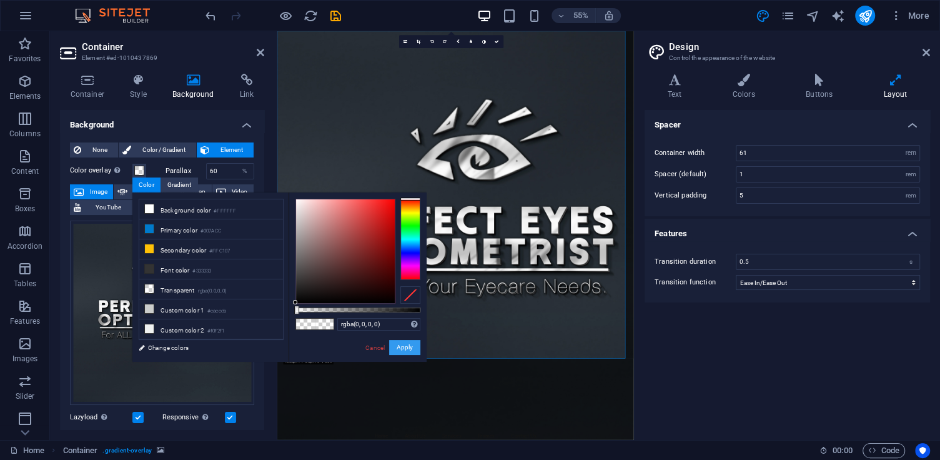
click at [399, 350] on button "Apply" at bounding box center [404, 347] width 31 height 15
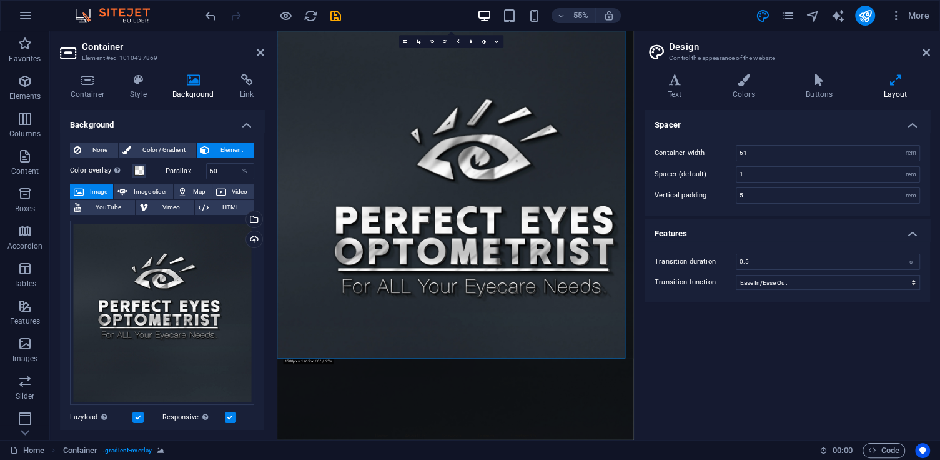
drag, startPoint x: 329, startPoint y: 12, endPoint x: 330, endPoint y: 29, distance: 16.3
click at [329, 12] on icon "save" at bounding box center [336, 16] width 14 height 14
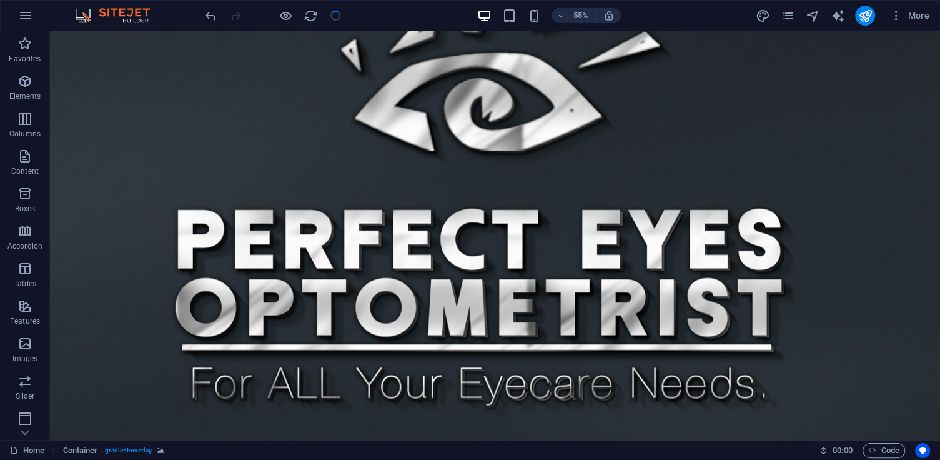
checkbox input "false"
click at [155, 41] on figure at bounding box center [495, 273] width 890 height 484
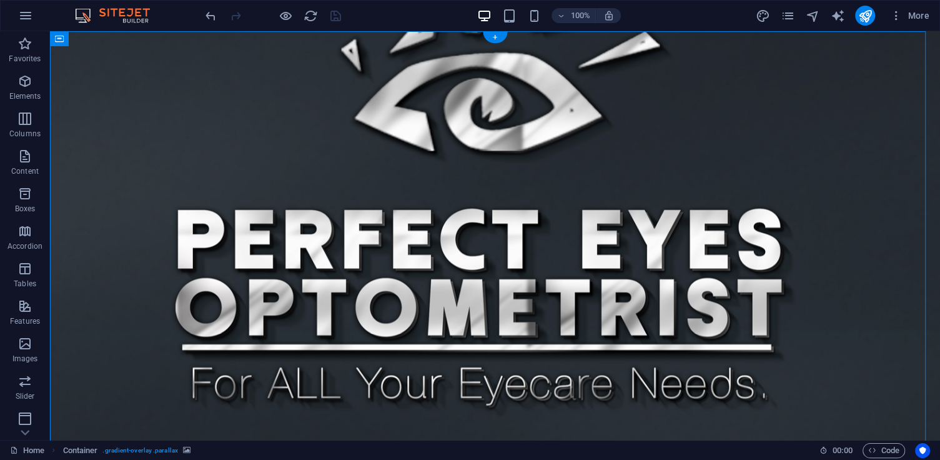
click at [67, 50] on figure at bounding box center [495, 273] width 890 height 484
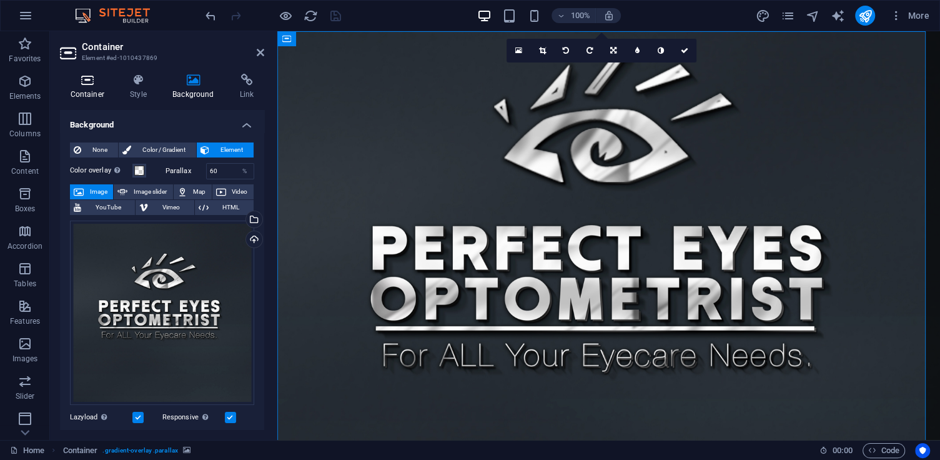
click at [104, 94] on h4 "Container" at bounding box center [90, 87] width 60 height 26
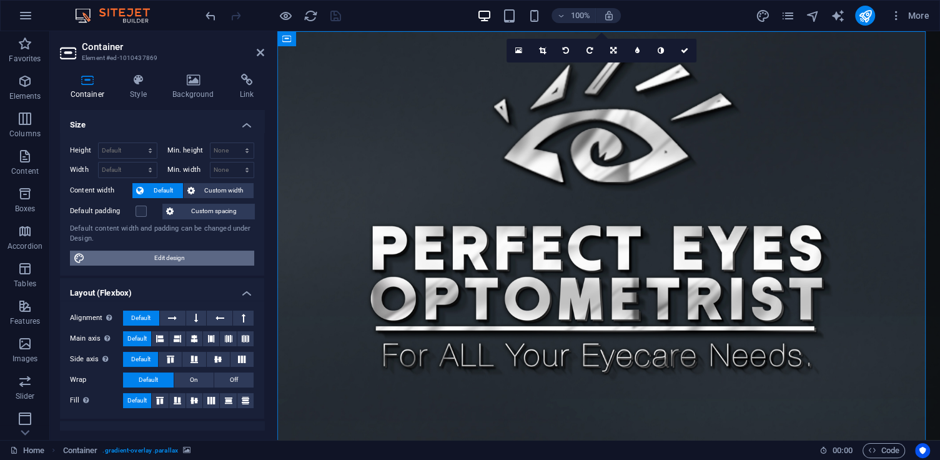
click at [167, 251] on span "Edit design" at bounding box center [170, 258] width 162 height 15
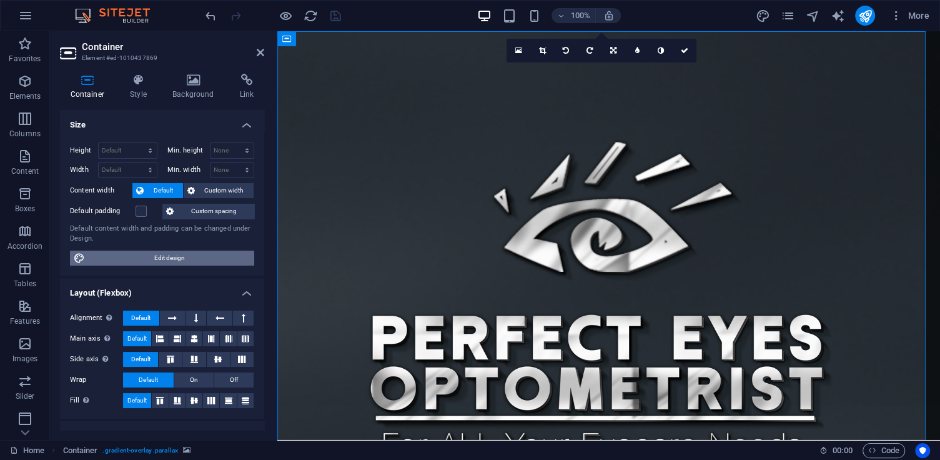
select select "rem"
select select "ease-in-out"
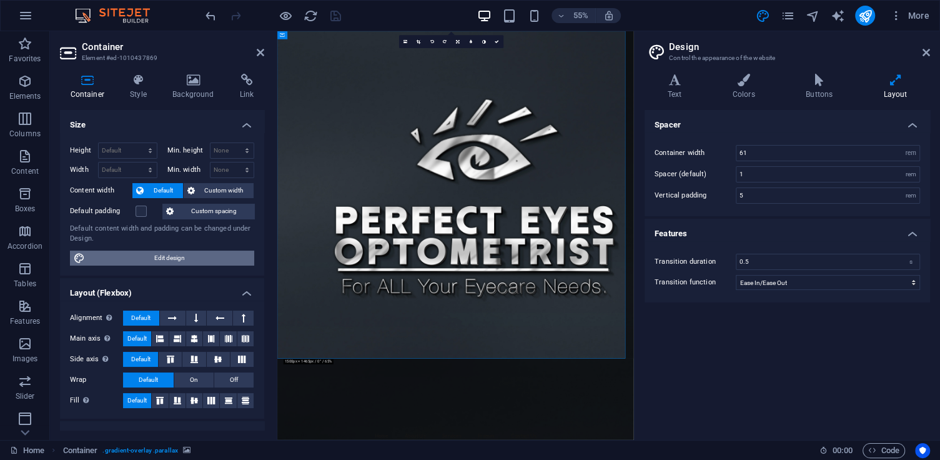
click at [153, 261] on span "Edit design" at bounding box center [170, 258] width 162 height 15
click at [156, 242] on div "Default content width and padding can be changed under Design." at bounding box center [162, 234] width 184 height 21
click at [739, 153] on input "61" at bounding box center [828, 153] width 183 height 15
type input "81"
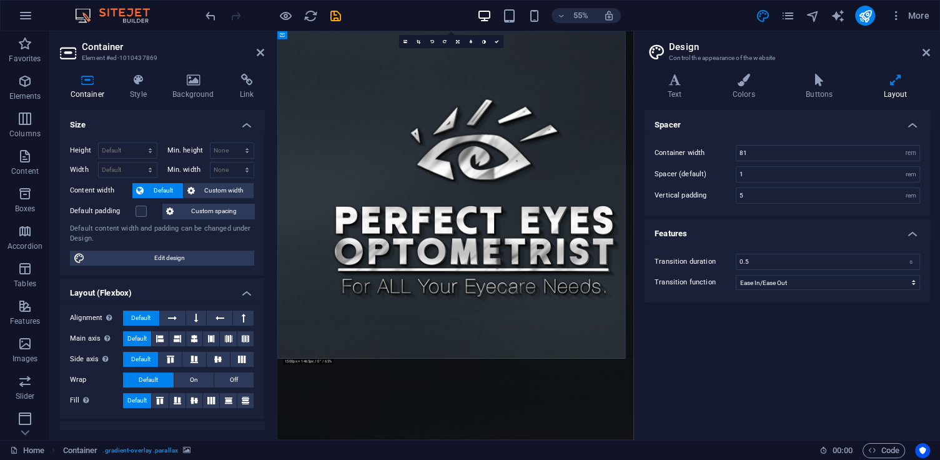
click at [797, 135] on div "Container width 81 rem px Spacer (default) 1 rem Vertical padding 5 rem" at bounding box center [787, 174] width 291 height 84
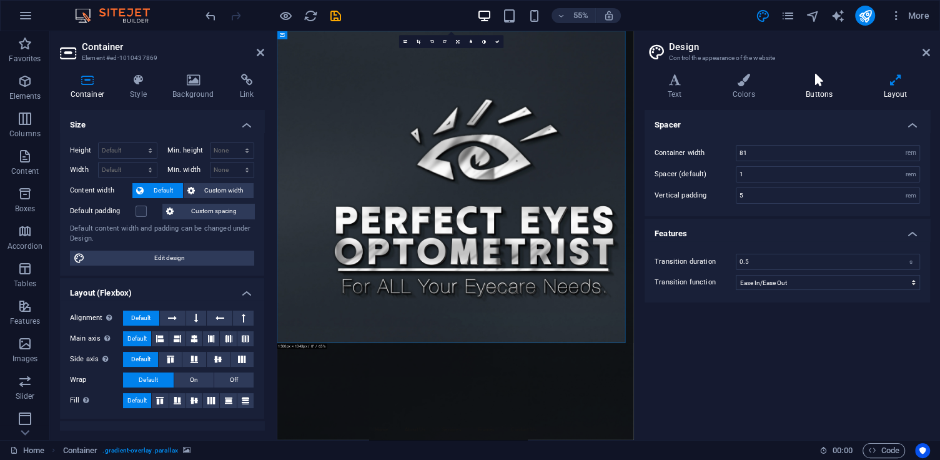
click at [822, 82] on icon at bounding box center [819, 80] width 72 height 12
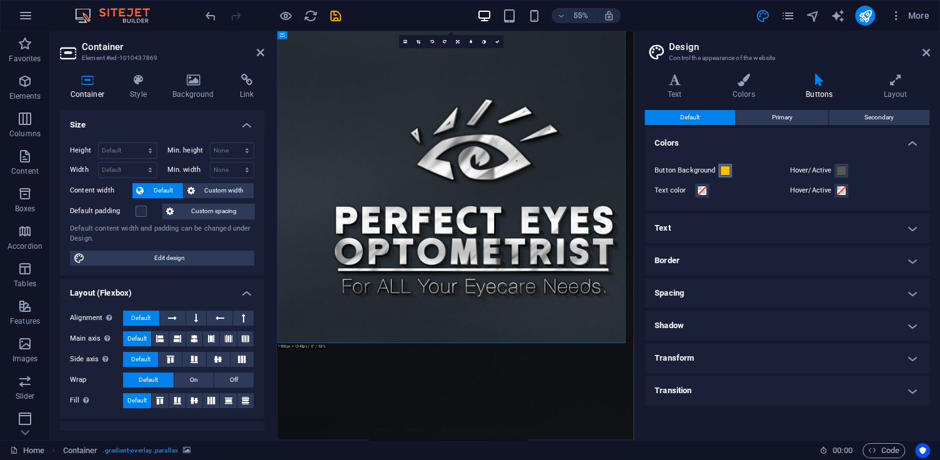
click at [725, 167] on span at bounding box center [725, 171] width 10 height 10
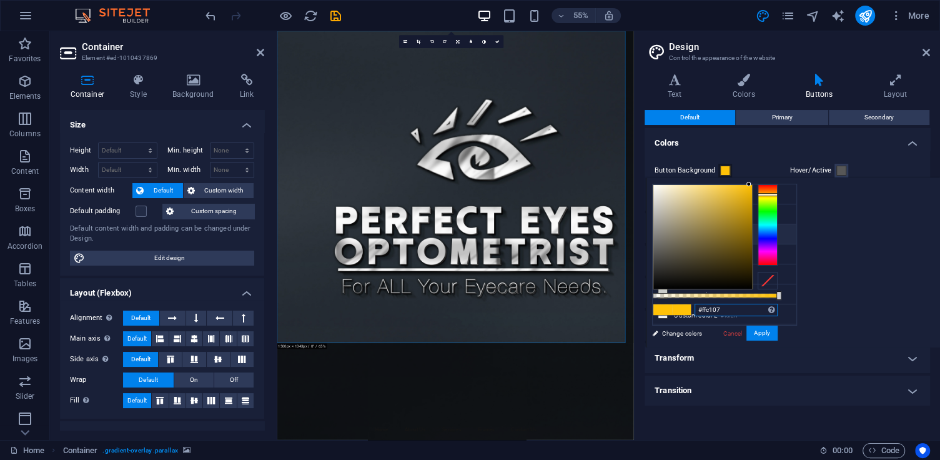
click at [721, 312] on input "#ffc107" at bounding box center [736, 310] width 83 height 12
drag, startPoint x: 734, startPoint y: 311, endPoint x: 680, endPoint y: 312, distance: 53.7
click at [675, 314] on div "#ffc107 Supported formats #0852ed rgb(8, 82, 237) rgba(8, 82, 237, 90%) hsv(221…" at bounding box center [715, 353] width 138 height 351
click at [720, 307] on input "#ffc107" at bounding box center [736, 310] width 83 height 12
drag, startPoint x: 722, startPoint y: 308, endPoint x: 702, endPoint y: 308, distance: 20.0
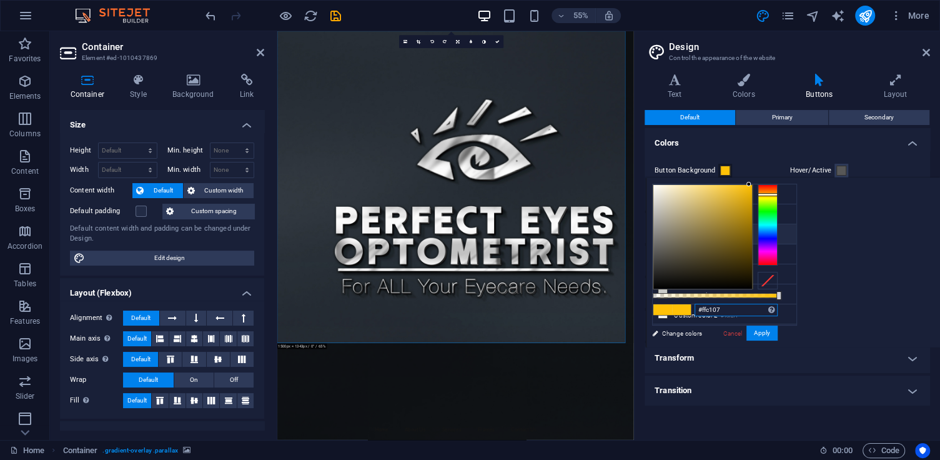
click at [702, 308] on input "#ffc107" at bounding box center [736, 310] width 83 height 12
paste input "00a54d"
type input "#00a54d"
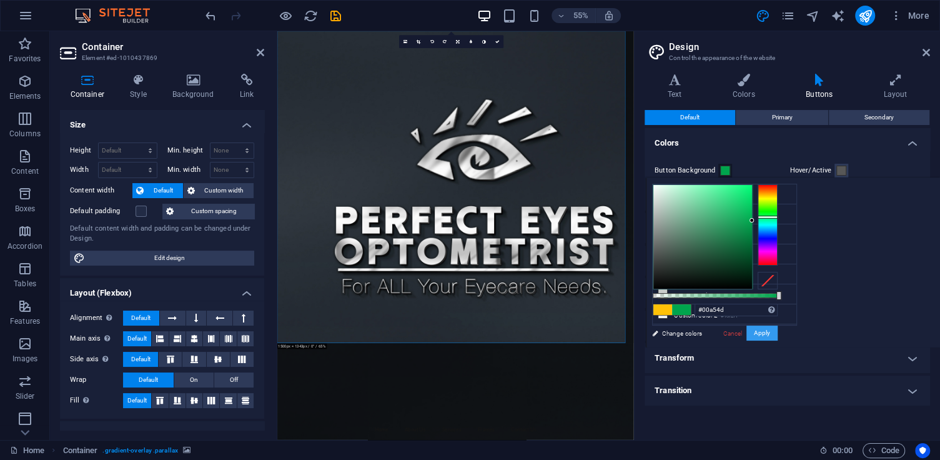
click at [762, 331] on button "Apply" at bounding box center [762, 333] width 31 height 15
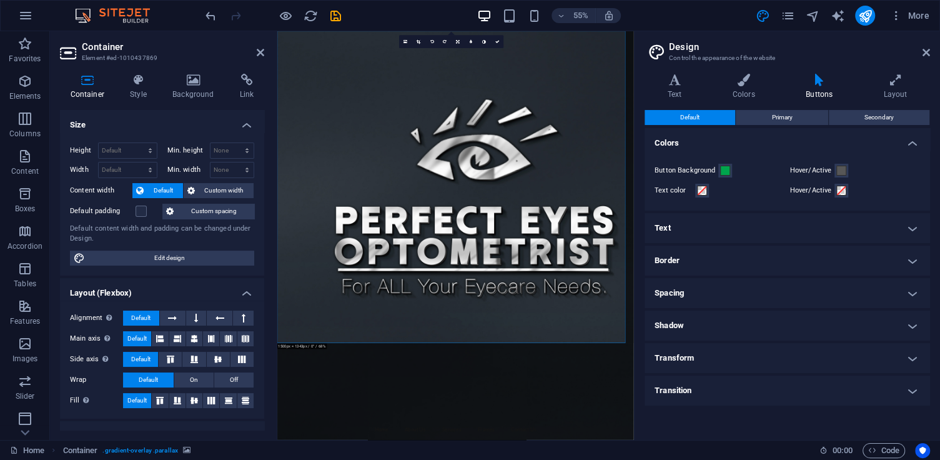
click at [682, 231] on h4 "Text" at bounding box center [788, 228] width 286 height 30
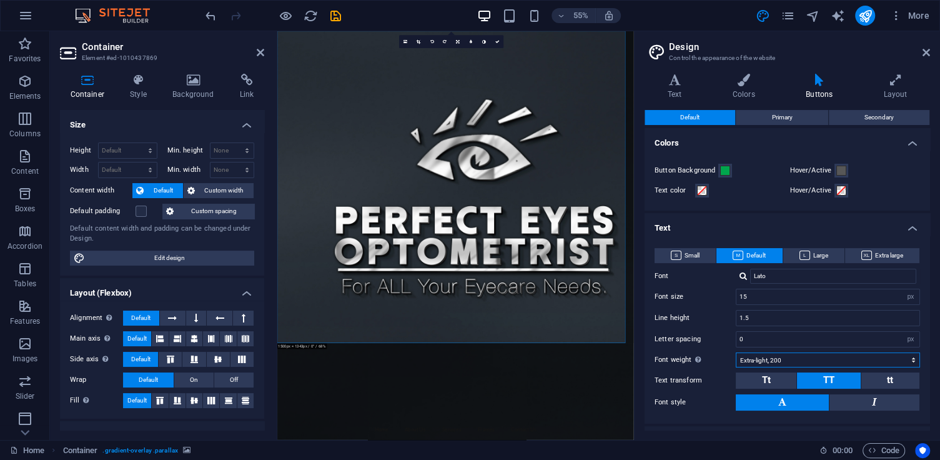
click at [767, 360] on select "Thin, 100 Extra-light, 200 Light, 300 Regular, 400 Medium, 500 Semi-bold, 600 B…" at bounding box center [828, 359] width 184 height 15
select select "400"
click at [736, 352] on select "Thin, 100 Extra-light, 200 Light, 300 Regular, 400 Medium, 500 Semi-bold, 600 B…" at bounding box center [828, 359] width 184 height 15
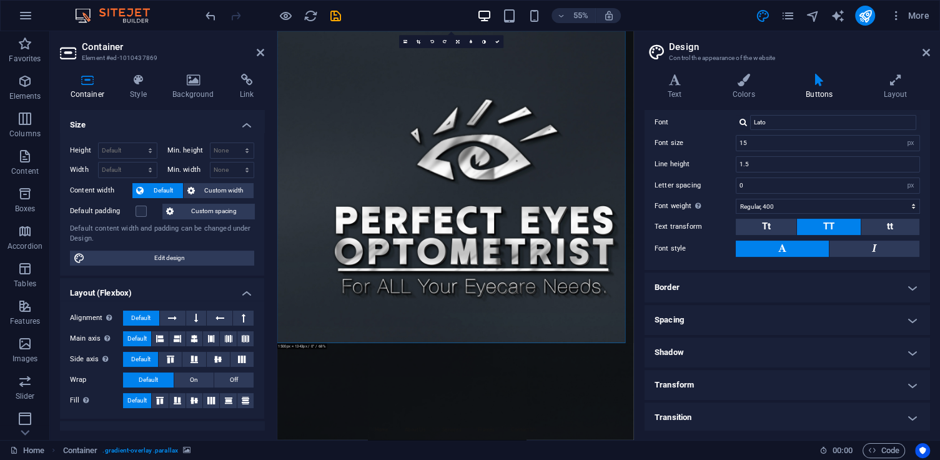
click at [739, 289] on h4 "Border" at bounding box center [788, 287] width 286 height 30
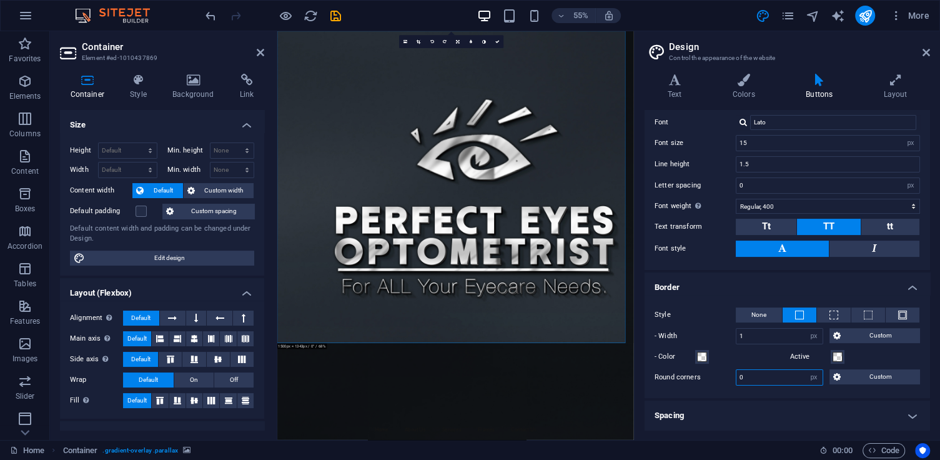
drag, startPoint x: 750, startPoint y: 376, endPoint x: 725, endPoint y: 370, distance: 26.2
click at [725, 370] on div "Round corners 0 px rem vh vw Custom Custom" at bounding box center [788, 377] width 266 height 16
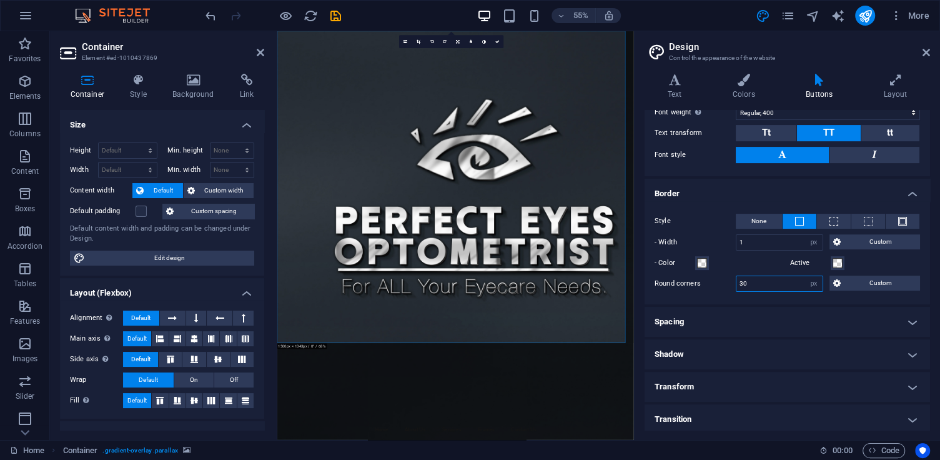
scroll to position [249, 0]
type input "30"
click at [734, 314] on h4 "Spacing" at bounding box center [788, 321] width 286 height 30
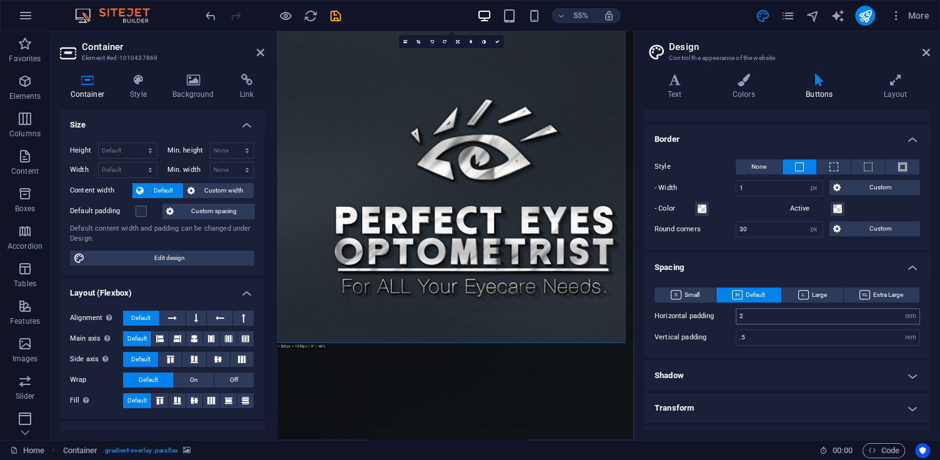
scroll to position [324, 0]
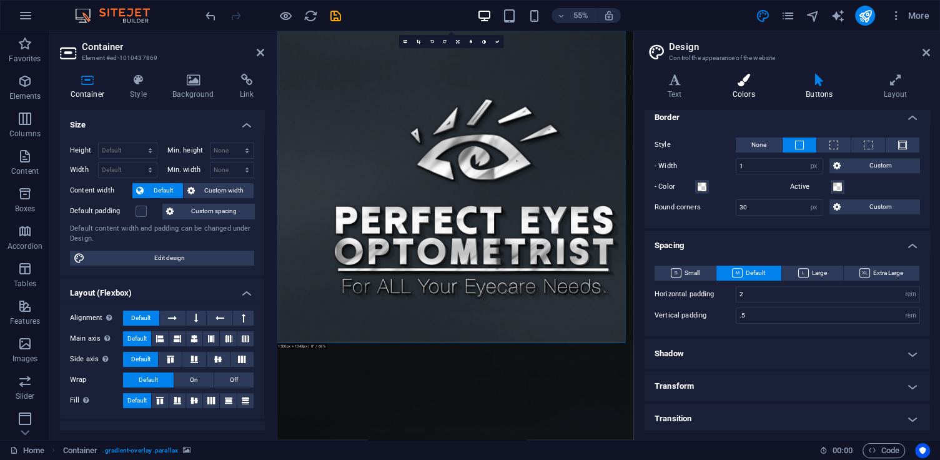
drag, startPoint x: 737, startPoint y: 92, endPoint x: 744, endPoint y: 78, distance: 15.4
click at [744, 89] on h4 "Colors" at bounding box center [746, 87] width 73 height 26
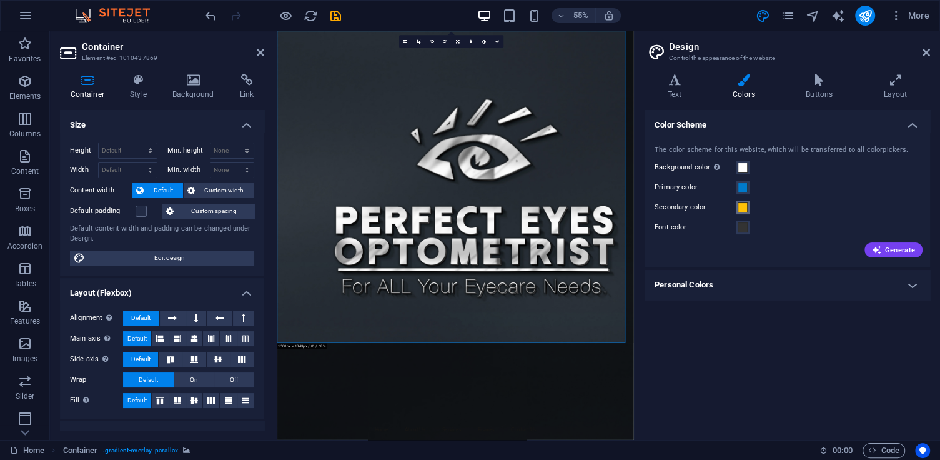
click at [741, 203] on span at bounding box center [743, 207] width 10 height 10
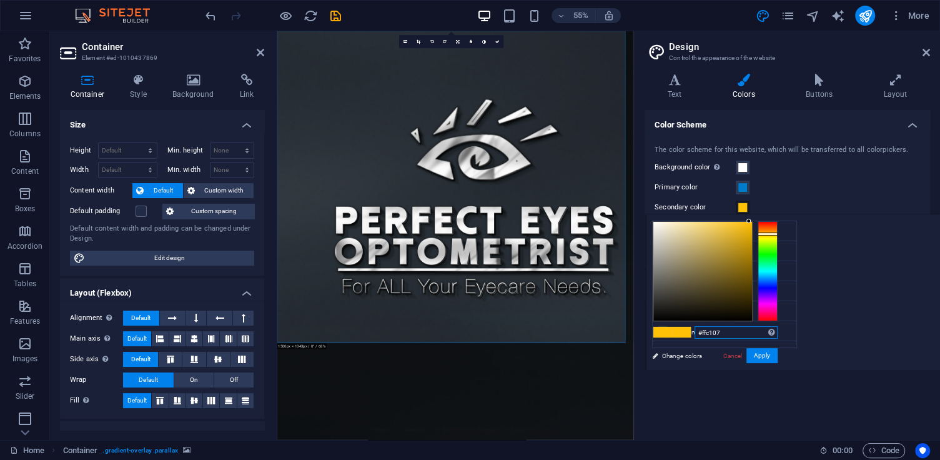
drag, startPoint x: 701, startPoint y: 329, endPoint x: 734, endPoint y: 331, distance: 32.5
click at [734, 331] on input "#ffc107" at bounding box center [736, 332] width 83 height 12
paste input "00a54d"
type input "#00a54d"
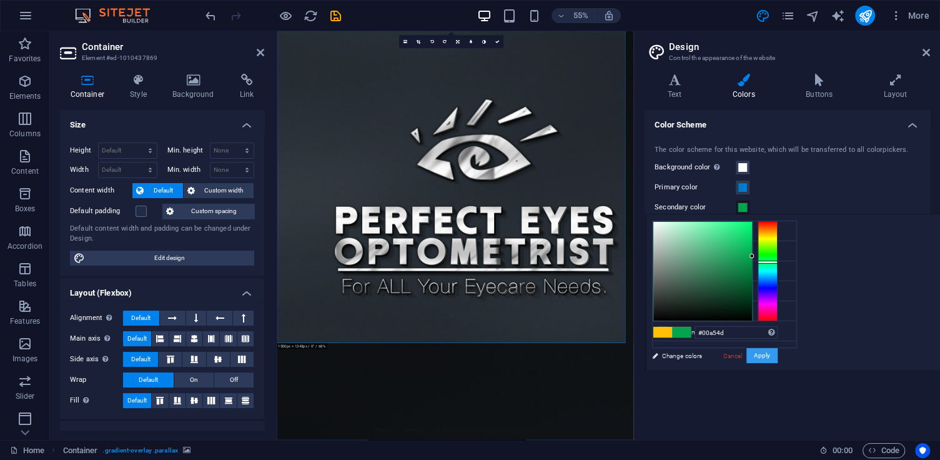
click at [760, 356] on button "Apply" at bounding box center [762, 355] width 31 height 15
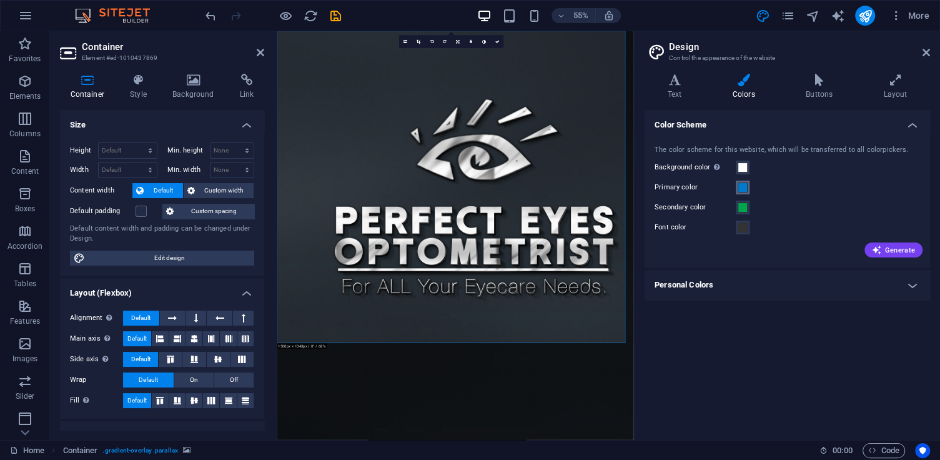
click at [742, 189] on span at bounding box center [743, 187] width 10 height 10
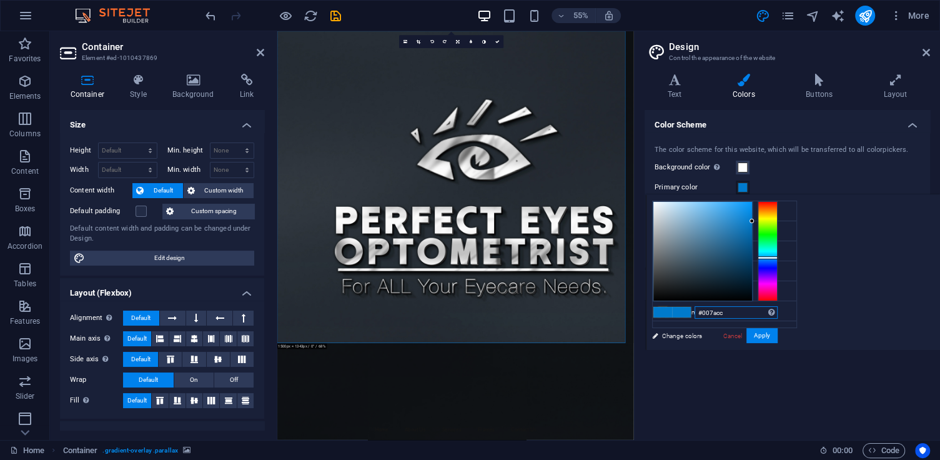
click at [727, 310] on input "#007acc" at bounding box center [736, 312] width 83 height 12
drag, startPoint x: 702, startPoint y: 314, endPoint x: 759, endPoint y: 301, distance: 58.2
click at [759, 304] on div "#007acc Supported formats #0852ed rgb(8, 82, 237) rgba(8, 82, 237, 90%) hsv(221…" at bounding box center [715, 363] width 138 height 336
paste input "18427e"
type input "#18427e"
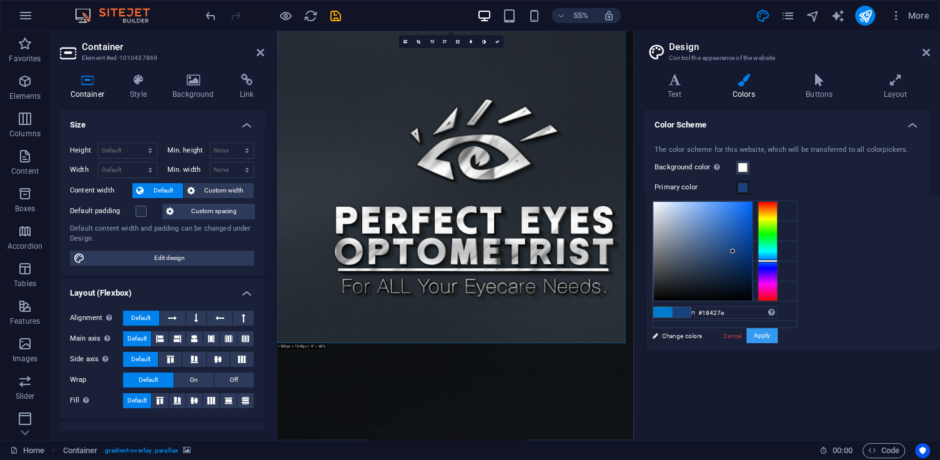
click at [761, 338] on button "Apply" at bounding box center [762, 335] width 31 height 15
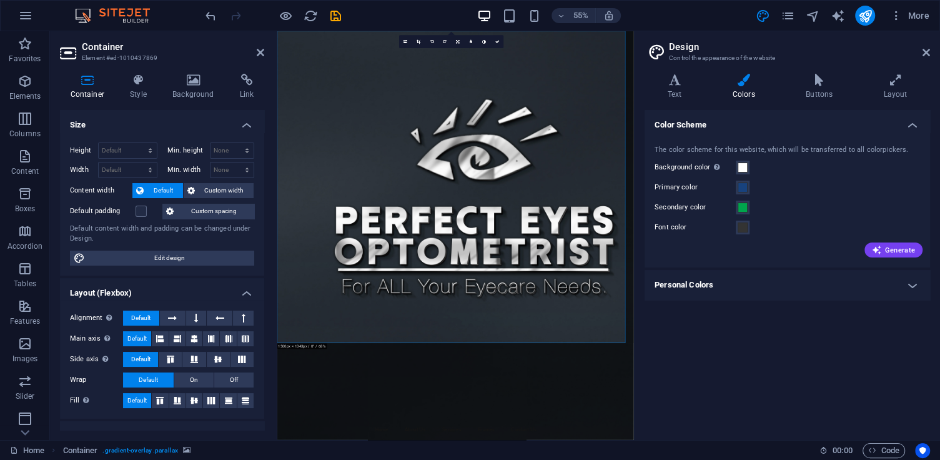
click at [694, 279] on h4 "Personal Colors" at bounding box center [788, 285] width 286 height 30
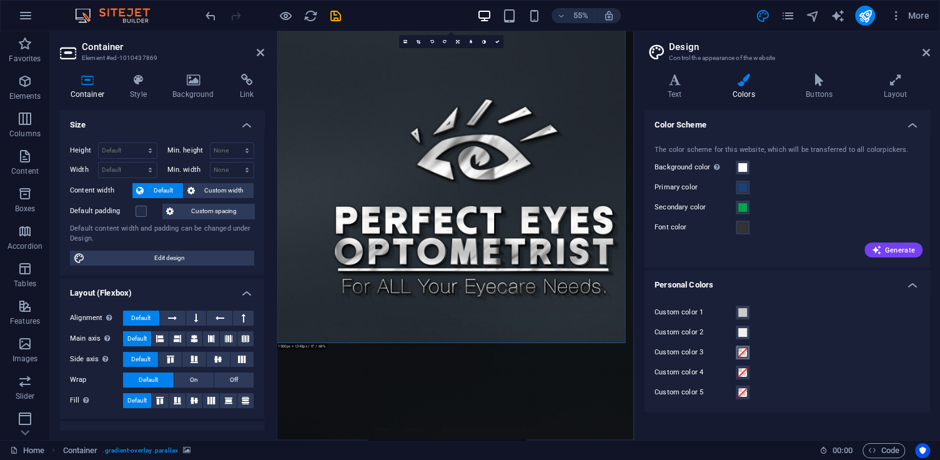
click at [744, 351] on span at bounding box center [743, 352] width 10 height 10
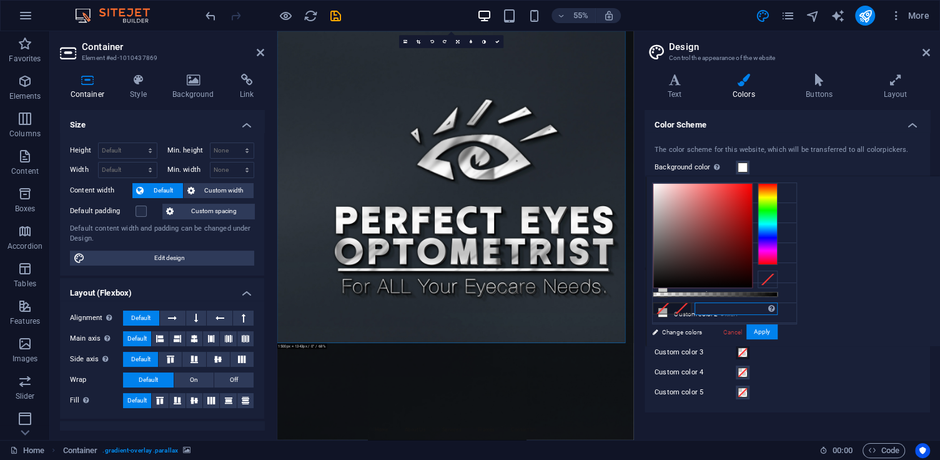
click at [702, 311] on input "text" at bounding box center [736, 308] width 83 height 12
paste input "ff0404"
type input "#ff0404"
click at [760, 331] on button "Apply" at bounding box center [762, 331] width 31 height 15
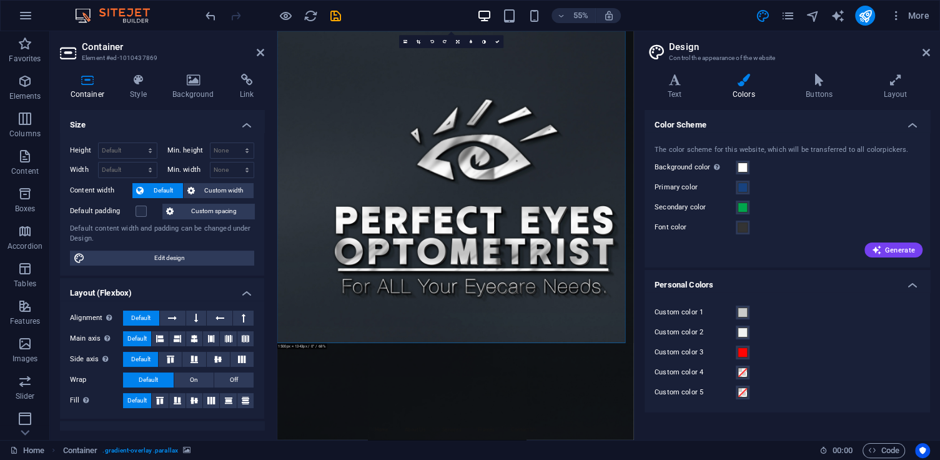
click at [764, 329] on div "Custom color 2" at bounding box center [788, 332] width 266 height 15
click at [680, 93] on h4 "Text" at bounding box center [677, 87] width 65 height 26
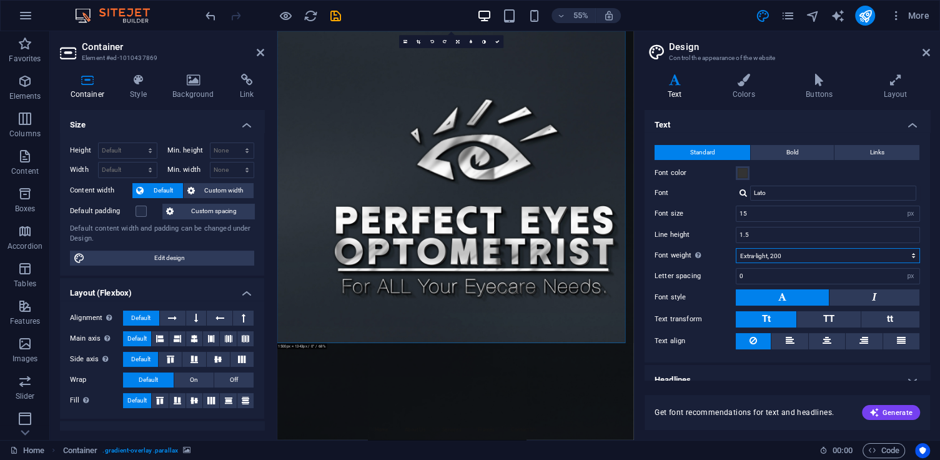
click at [767, 261] on select "Thin, 100 Extra-light, 200 Light, 300 Regular, 400 Medium, 500 Semi-bold, 600 B…" at bounding box center [828, 255] width 184 height 15
select select "400"
click at [736, 248] on select "Thin, 100 Extra-light, 200 Light, 300 Regular, 400 Medium, 500 Semi-bold, 600 B…" at bounding box center [828, 255] width 184 height 15
click at [334, 20] on icon "save" at bounding box center [336, 16] width 14 height 14
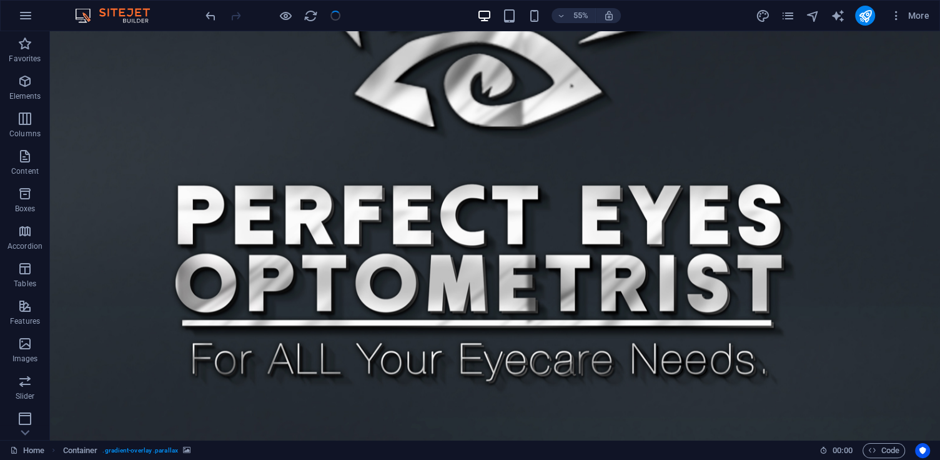
checkbox input "false"
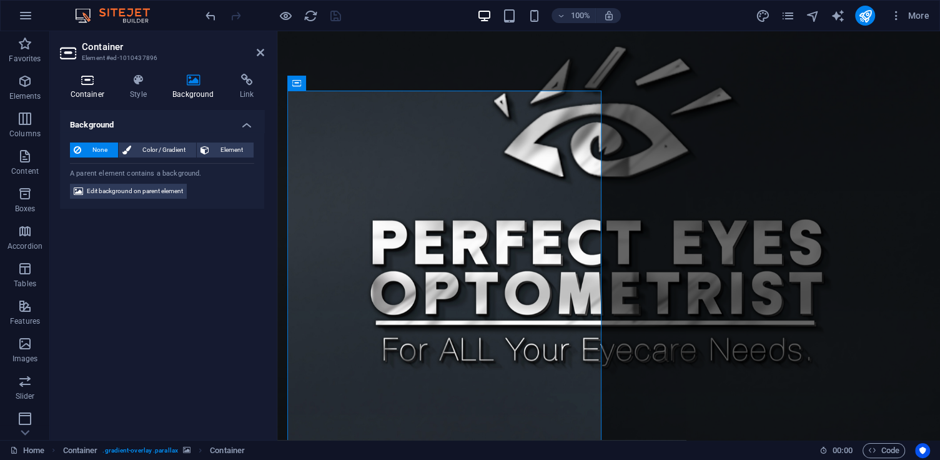
click at [87, 84] on icon at bounding box center [87, 80] width 55 height 12
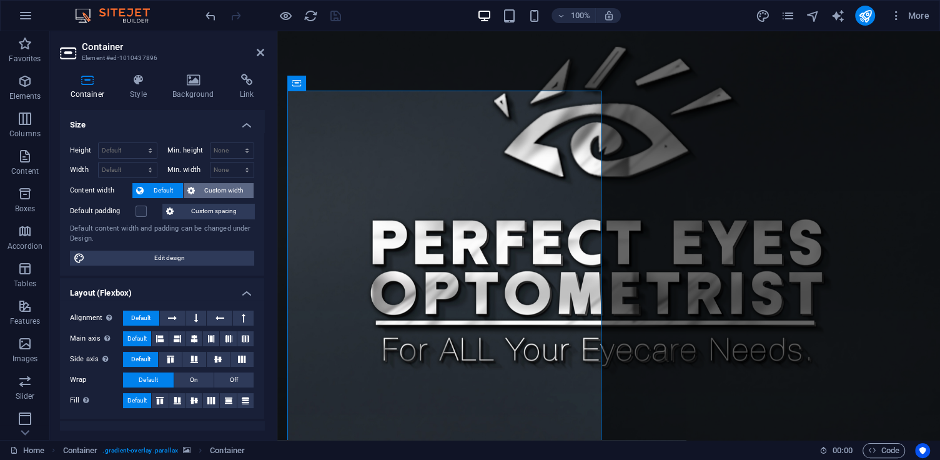
click at [202, 183] on span "Custom width" at bounding box center [225, 190] width 52 height 15
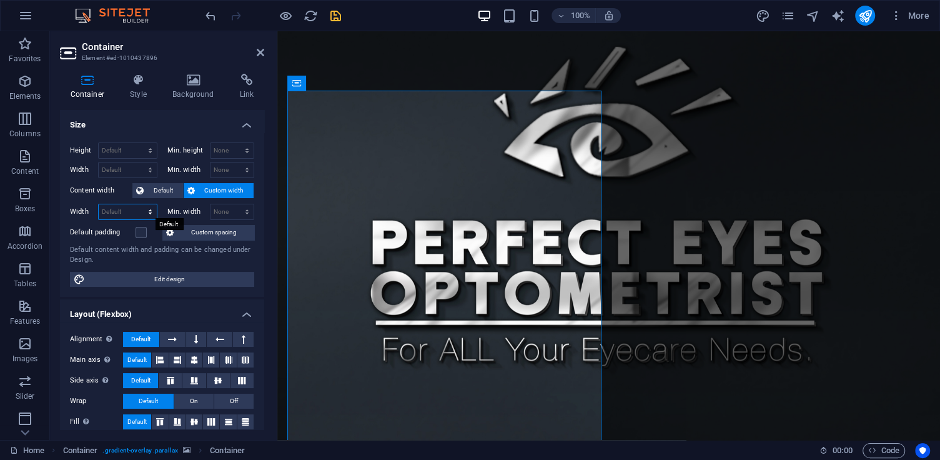
click at [150, 209] on select "Default px rem % em vh vw" at bounding box center [128, 211] width 58 height 15
select select "px"
click at [137, 204] on select "Default px rem % em vh vw" at bounding box center [128, 211] width 58 height 15
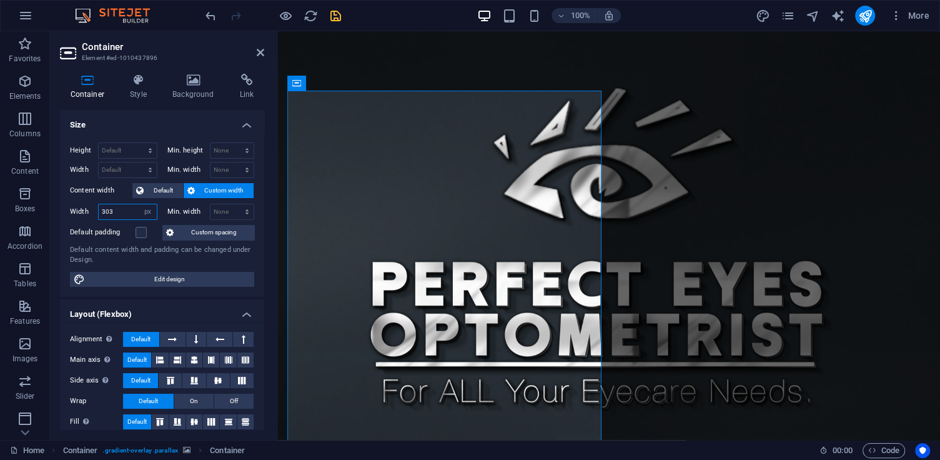
click at [105, 214] on input "303" at bounding box center [128, 211] width 58 height 15
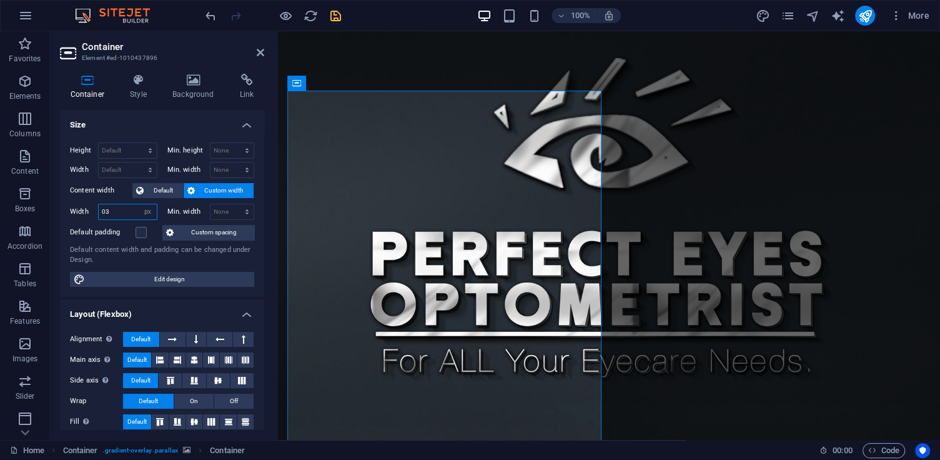
type input "503"
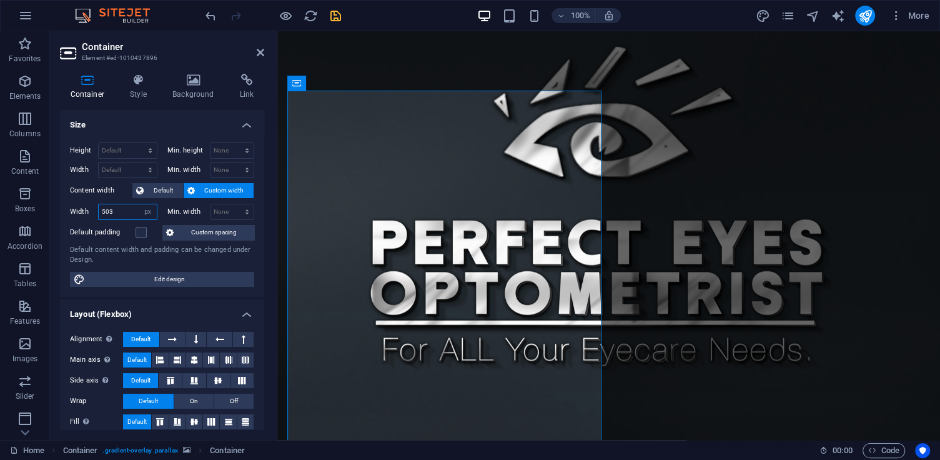
scroll to position [174, 0]
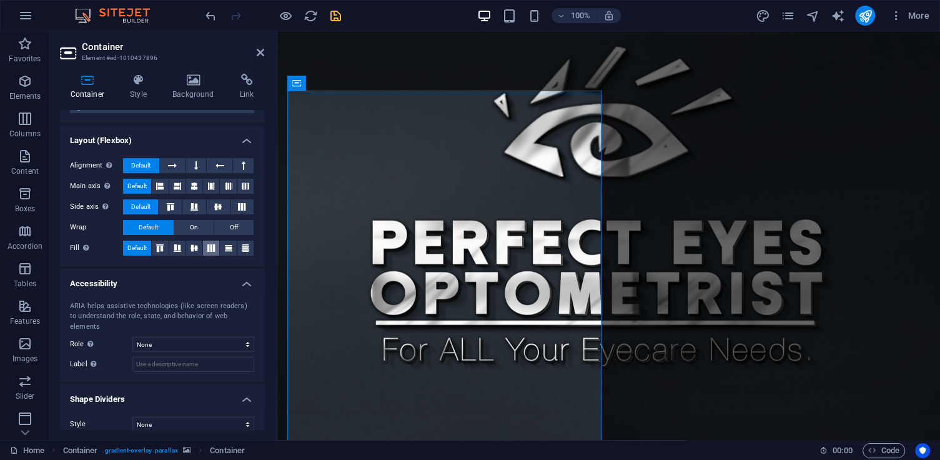
click at [214, 249] on icon at bounding box center [211, 247] width 15 height 7
click at [226, 247] on icon at bounding box center [228, 247] width 15 height 7
click at [240, 244] on icon at bounding box center [245, 247] width 15 height 7
click at [132, 246] on span "Default" at bounding box center [136, 248] width 19 height 15
drag, startPoint x: 334, startPoint y: 15, endPoint x: 524, endPoint y: 35, distance: 191.0
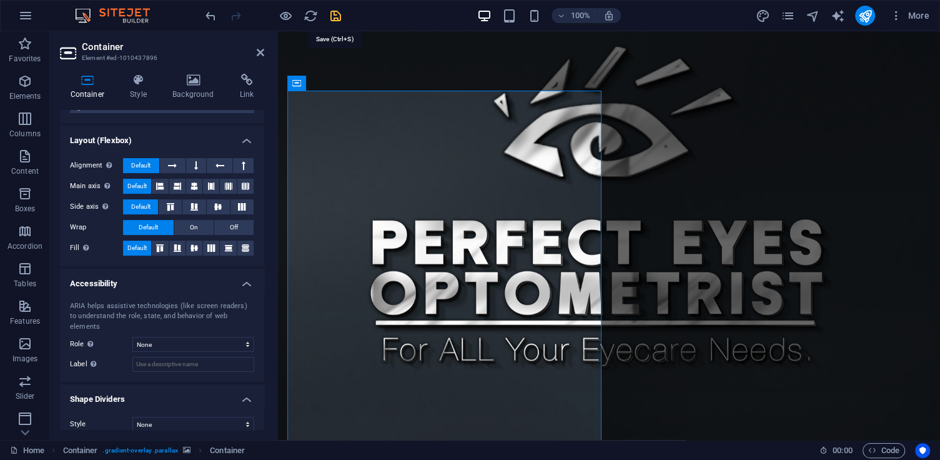
click at [334, 15] on icon "save" at bounding box center [336, 16] width 14 height 14
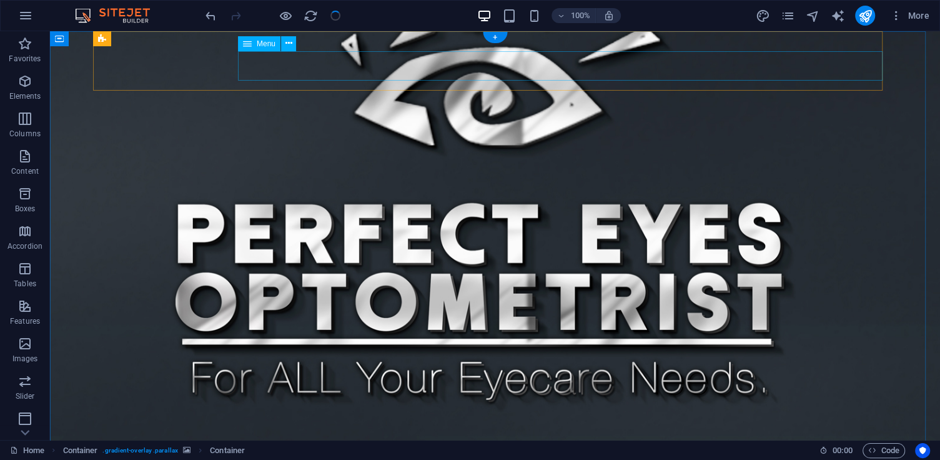
checkbox input "false"
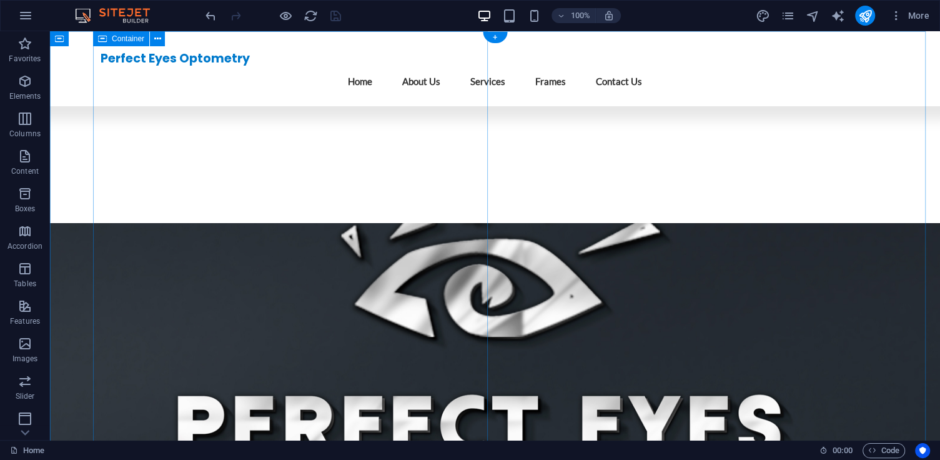
scroll to position [0, 0]
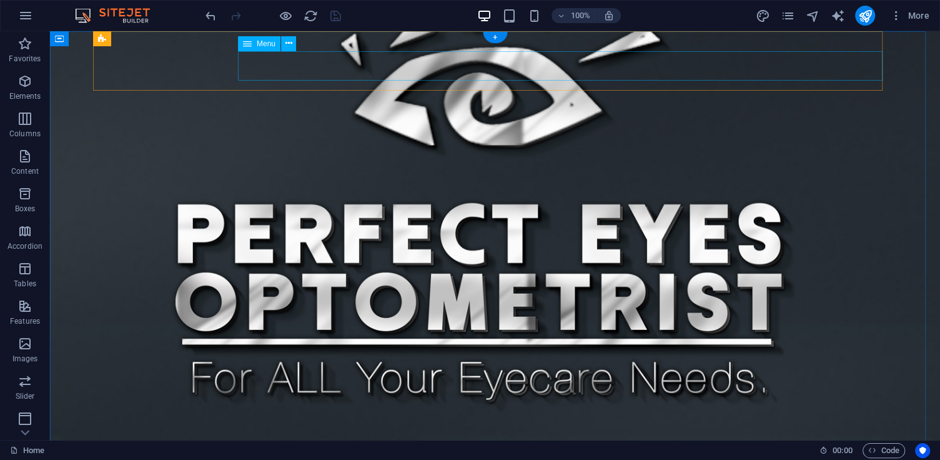
select select
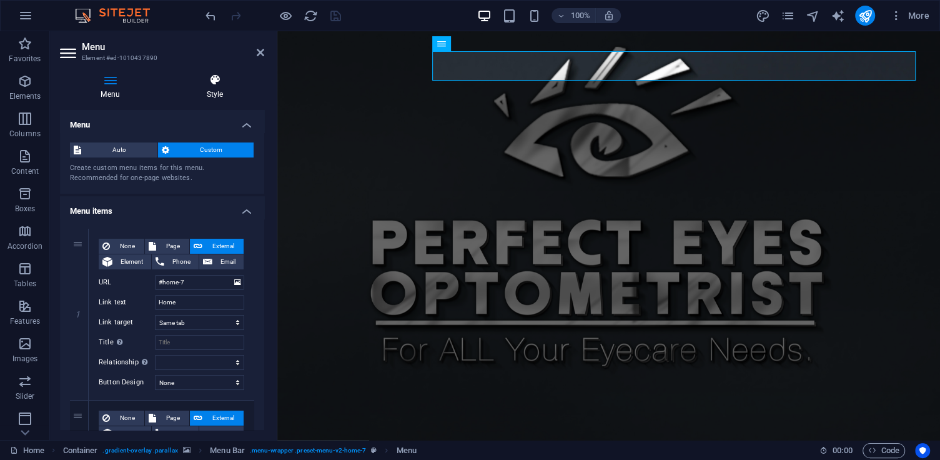
click at [216, 81] on icon at bounding box center [215, 80] width 99 height 12
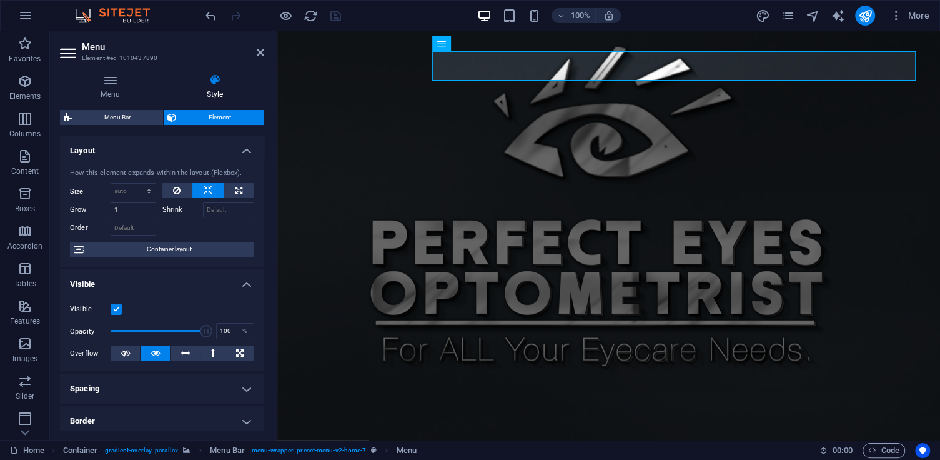
click at [121, 126] on div "Menu Bar Element Layout How this element expands within the layout (Flexbox). S…" at bounding box center [162, 270] width 204 height 320
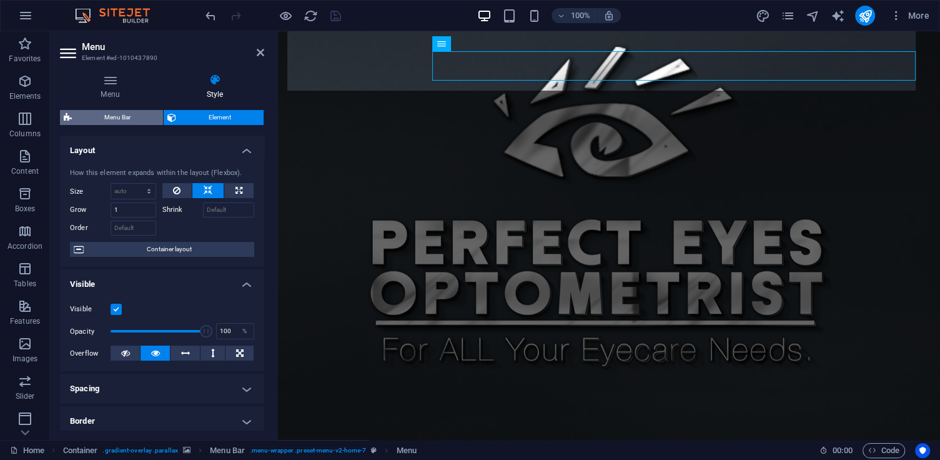
click at [122, 120] on span "Menu Bar" at bounding box center [118, 117] width 84 height 15
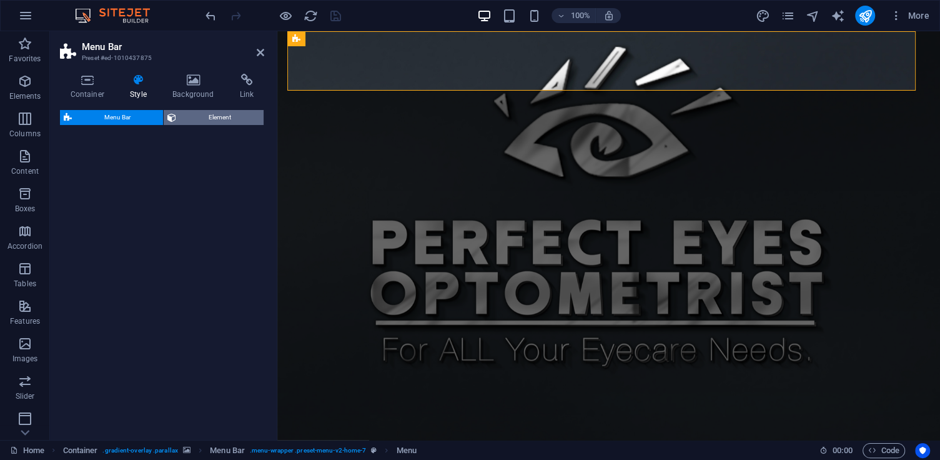
select select "rem"
select select "preset-menu-v2-home-7"
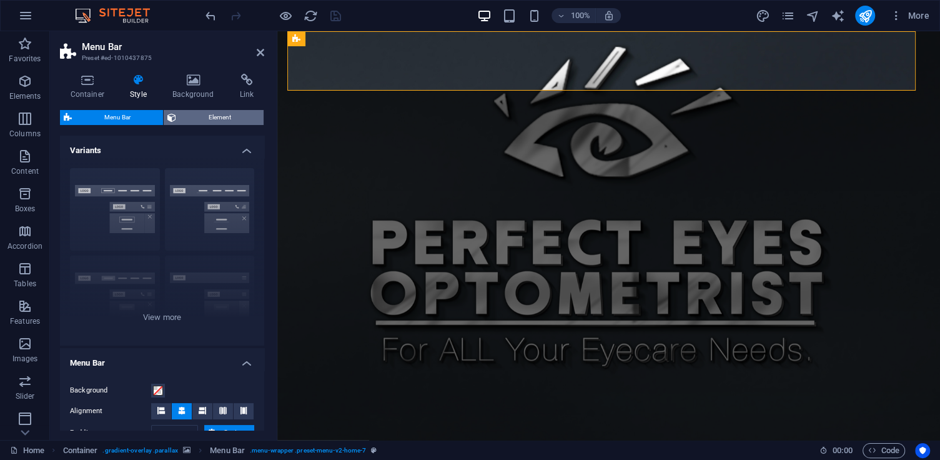
click at [224, 114] on span "Element" at bounding box center [220, 117] width 80 height 15
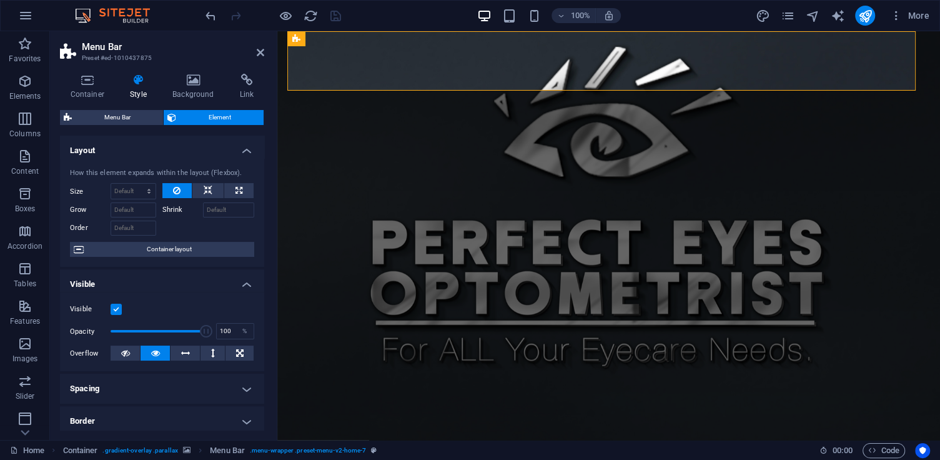
scroll to position [232, 0]
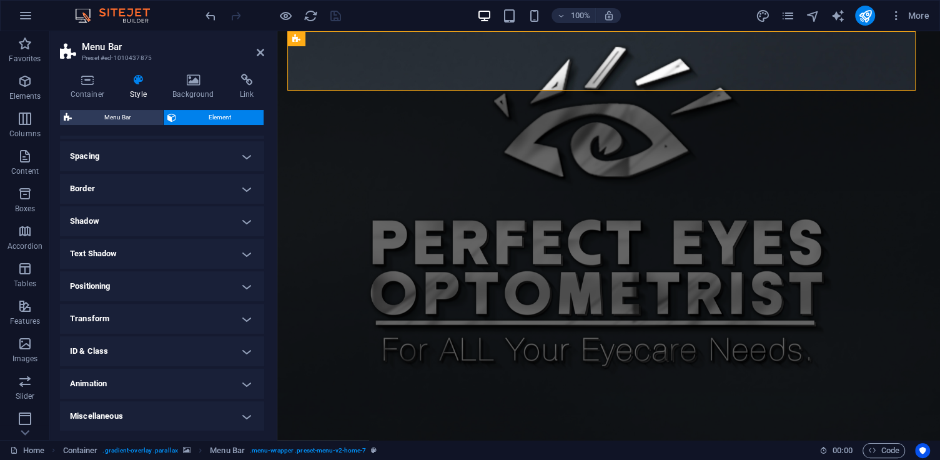
click at [244, 383] on h4 "Animation" at bounding box center [162, 384] width 204 height 30
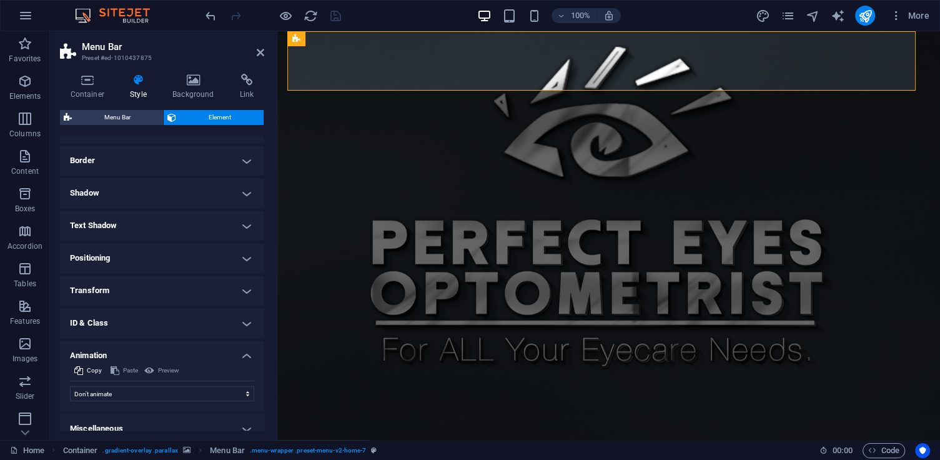
scroll to position [273, 0]
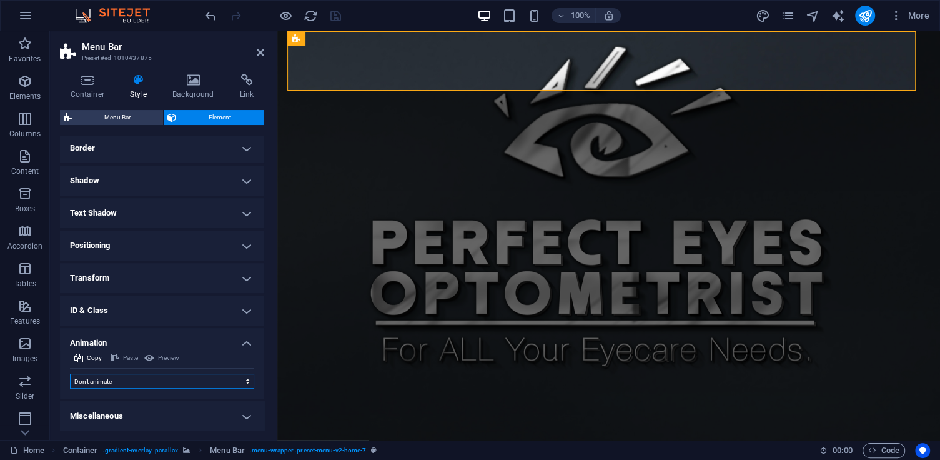
click at [242, 381] on select "Don't animate Show / Hide Slide up/down Zoom in/out Slide left to right Slide r…" at bounding box center [162, 381] width 184 height 15
select select "flash"
click at [70, 374] on select "Don't animate Show / Hide Slide up/down Zoom in/out Slide left to right Slide r…" at bounding box center [162, 381] width 184 height 15
select select "scroll"
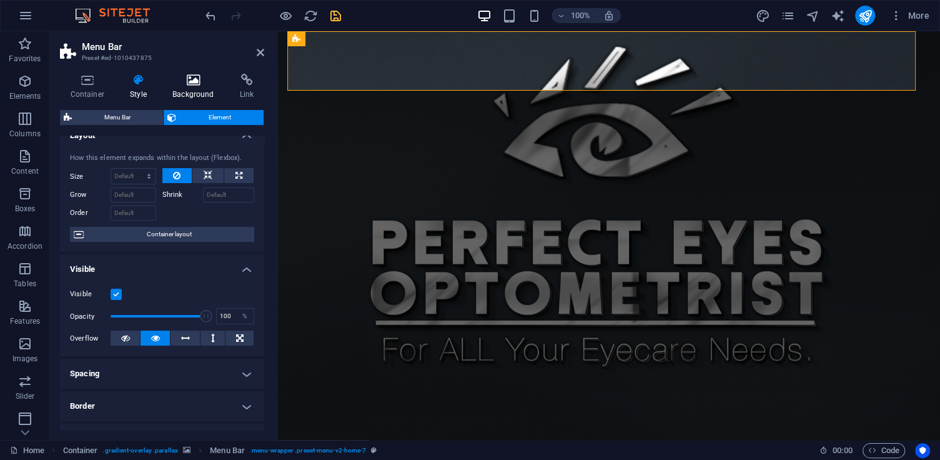
click at [194, 82] on icon at bounding box center [193, 80] width 62 height 12
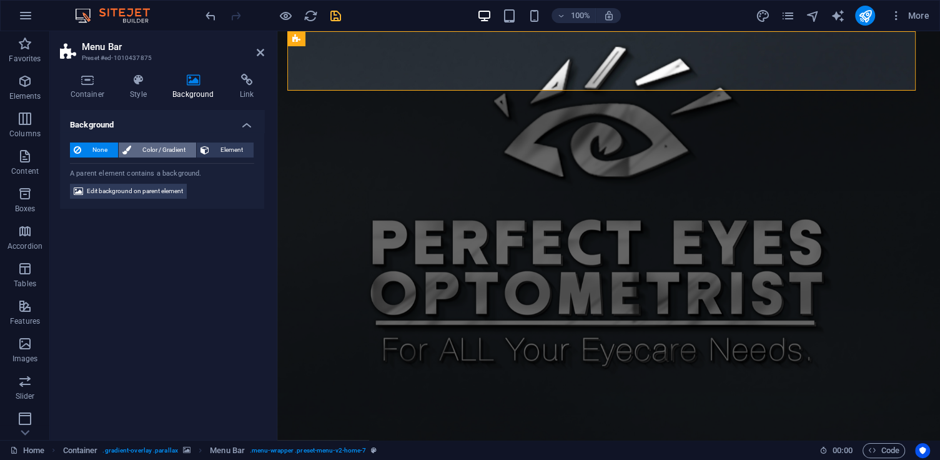
click at [176, 152] on span "Color / Gradient" at bounding box center [163, 149] width 57 height 15
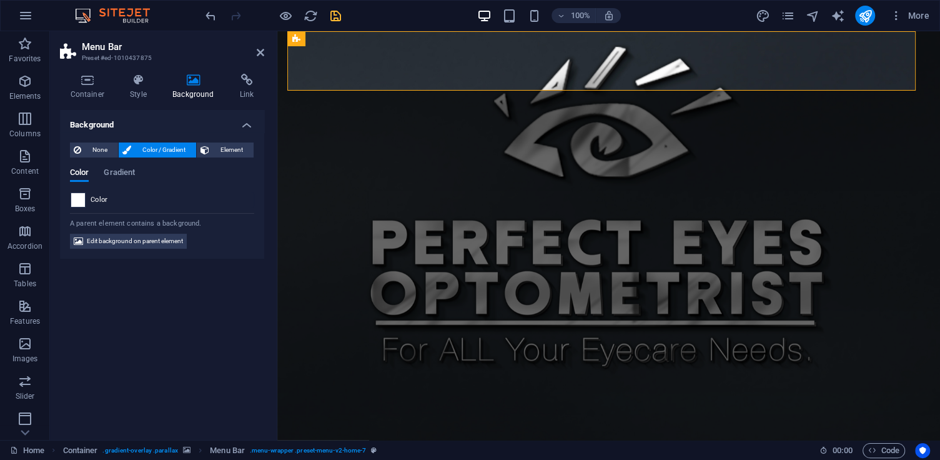
click at [73, 201] on span at bounding box center [78, 200] width 14 height 14
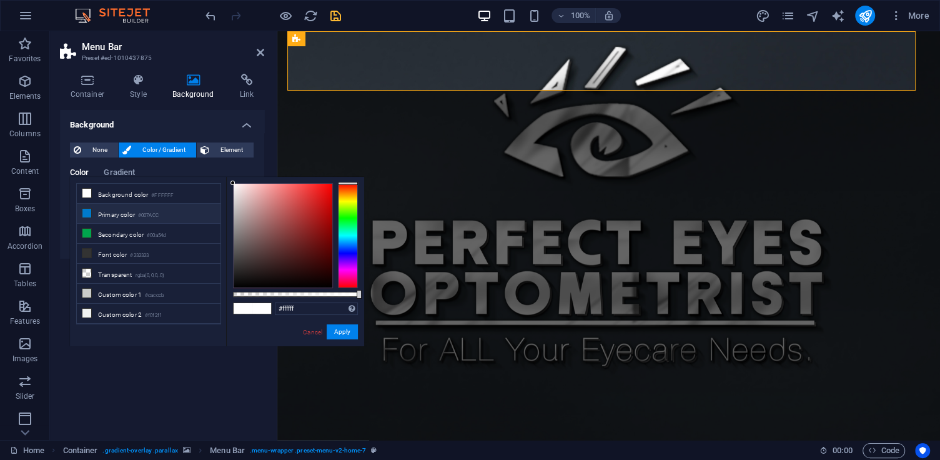
click at [126, 214] on li "Primary color #007ACC" at bounding box center [149, 214] width 144 height 20
type input "#007acc"
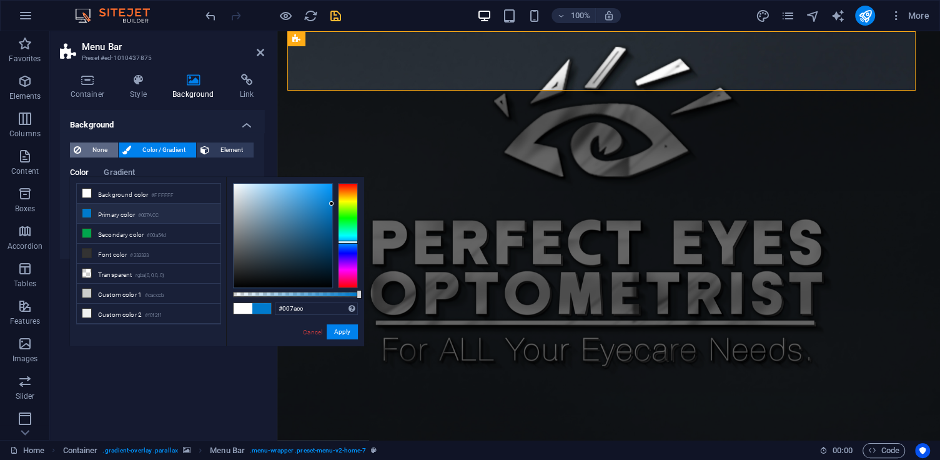
click at [102, 149] on span "None" at bounding box center [99, 149] width 29 height 15
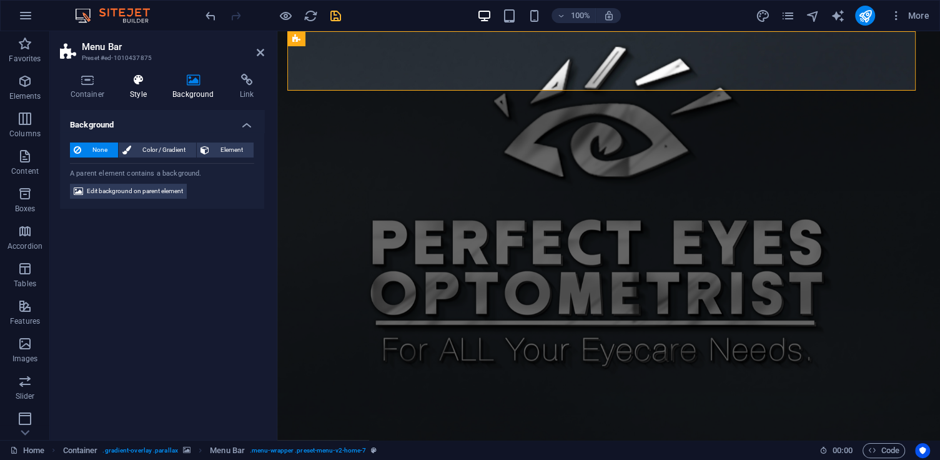
click at [132, 83] on icon at bounding box center [138, 80] width 37 height 12
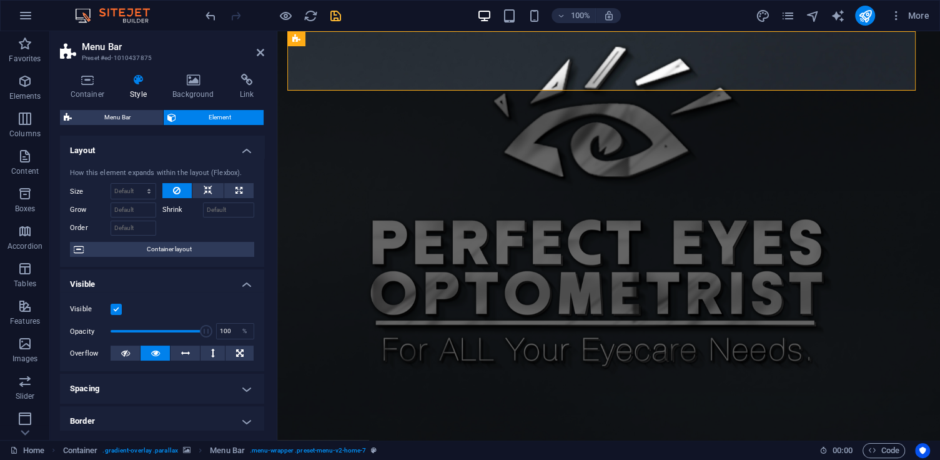
scroll to position [257, 0]
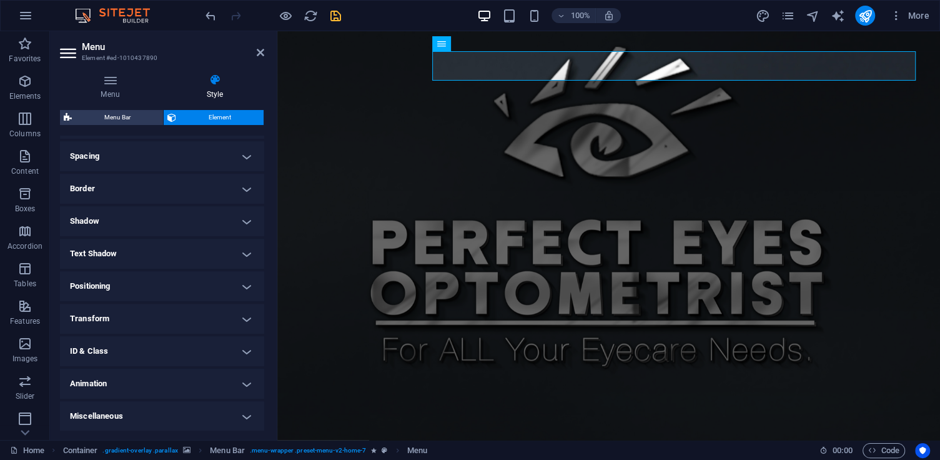
scroll to position [0, 0]
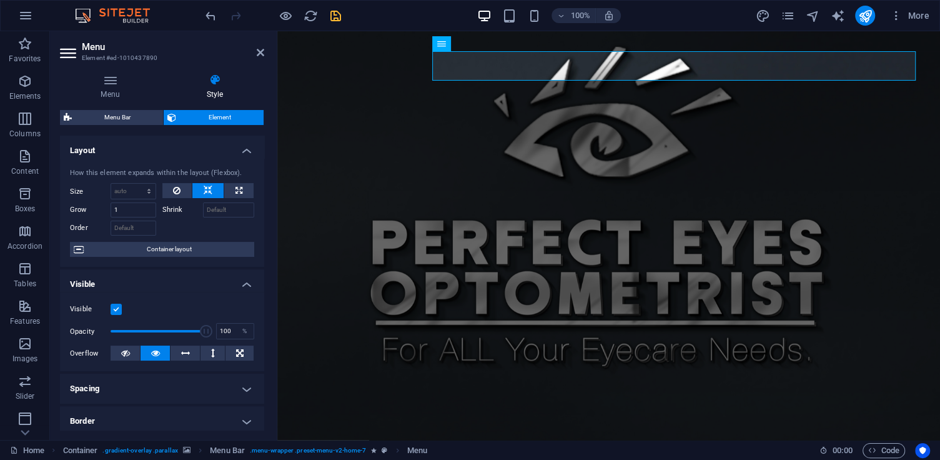
drag, startPoint x: 125, startPoint y: 89, endPoint x: 124, endPoint y: 99, distance: 10.0
click at [124, 91] on h4 "Menu" at bounding box center [113, 87] width 106 height 26
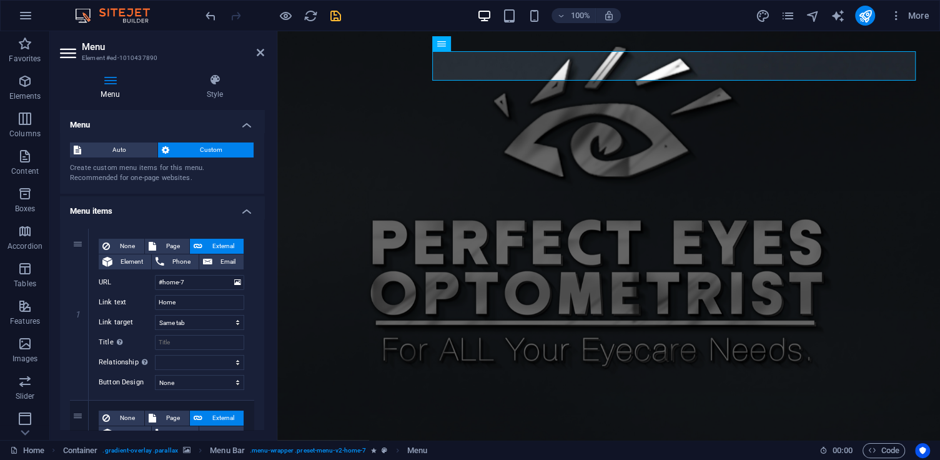
scroll to position [281, 0]
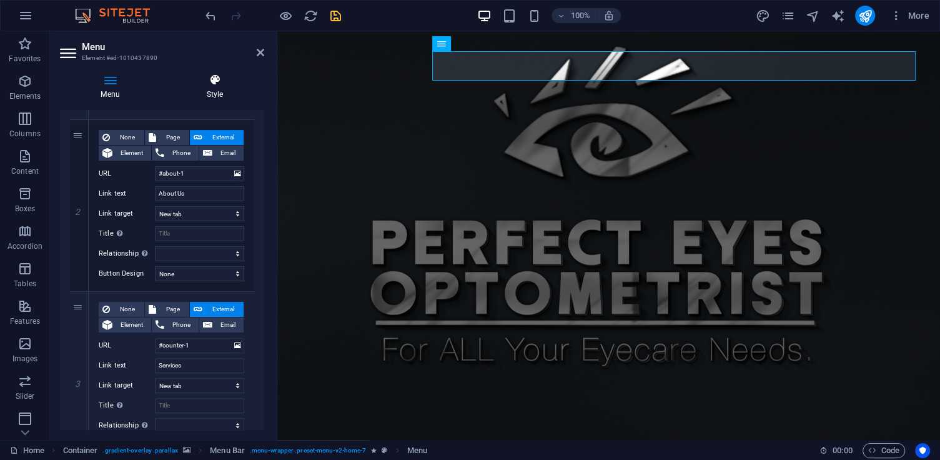
click at [219, 82] on icon at bounding box center [215, 80] width 99 height 12
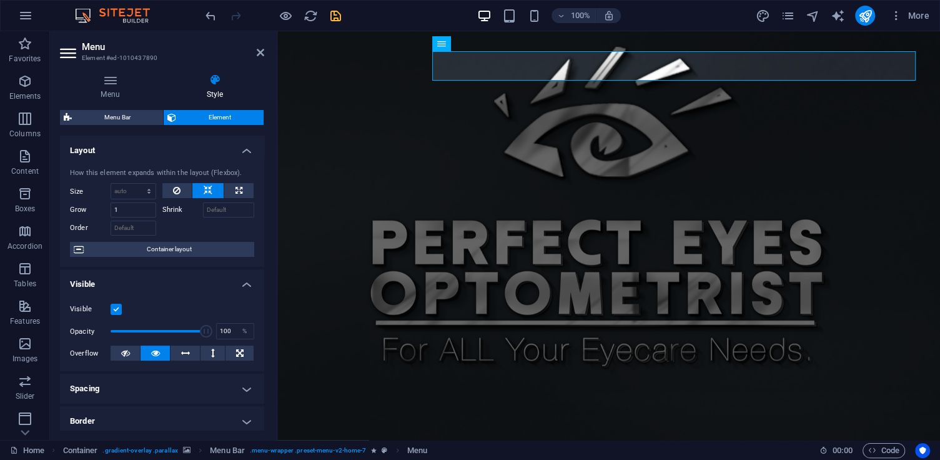
scroll to position [232, 0]
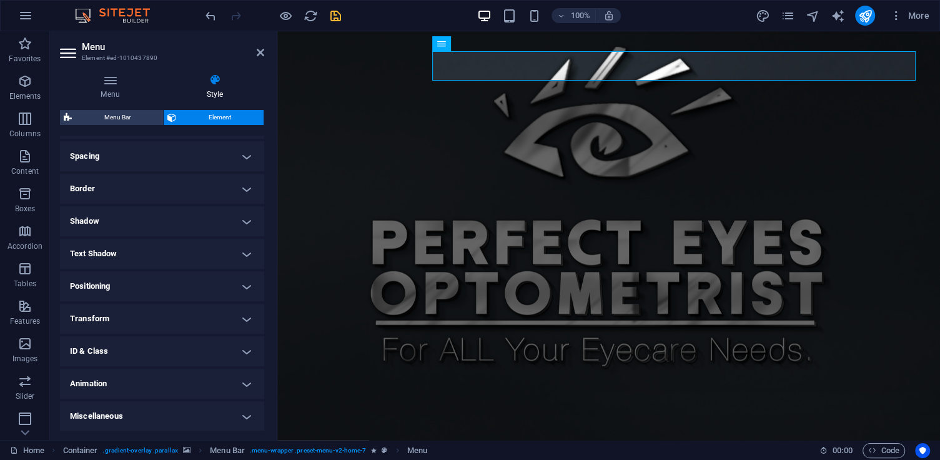
click at [139, 259] on h4 "Text Shadow" at bounding box center [162, 254] width 204 height 30
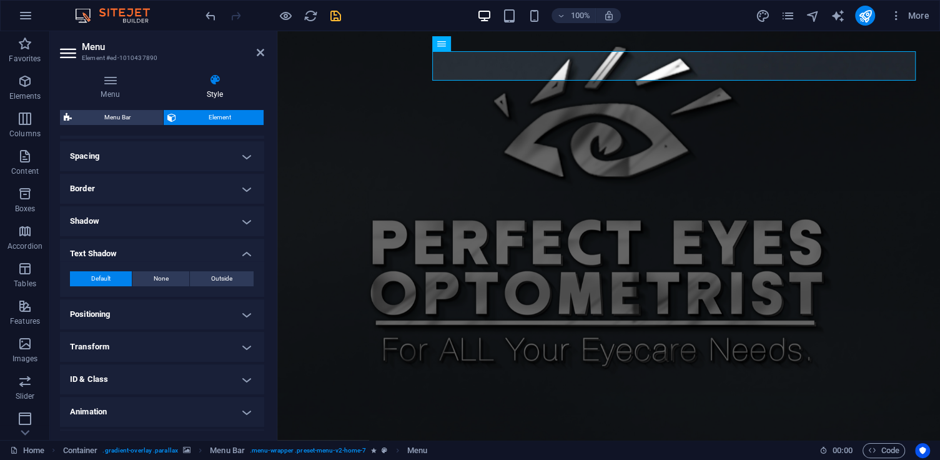
click at [137, 249] on h4 "Text Shadow" at bounding box center [162, 250] width 204 height 22
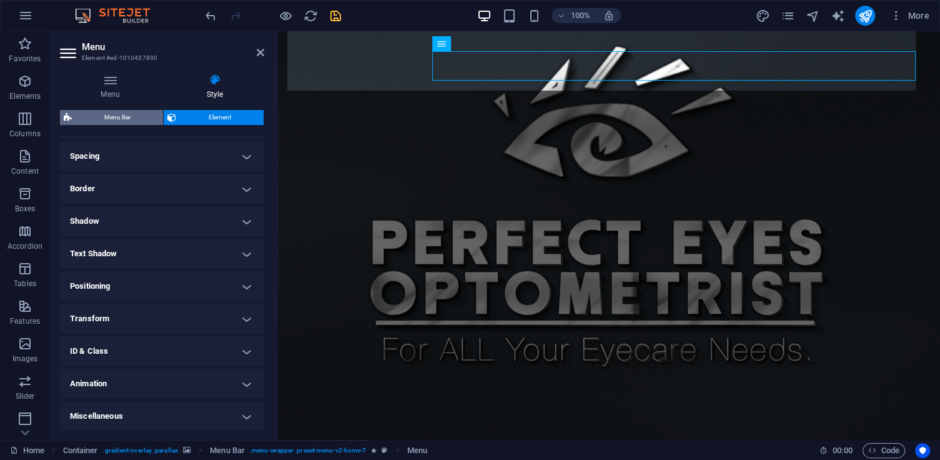
click at [131, 121] on span "Menu Bar" at bounding box center [118, 117] width 84 height 15
select select "rem"
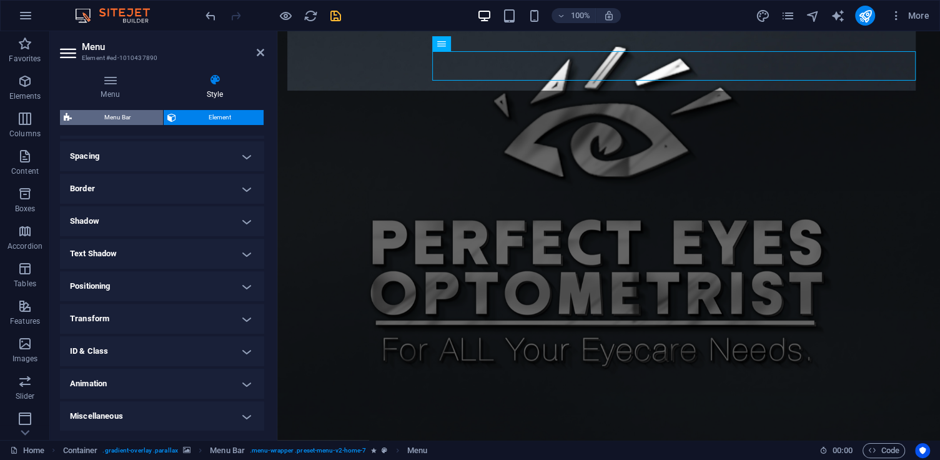
select select "preset-menu-v2-home-7"
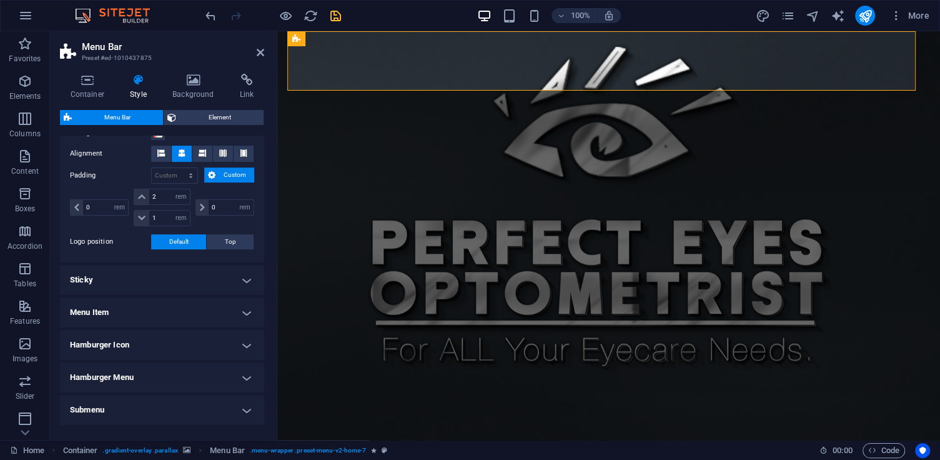
scroll to position [300, 0]
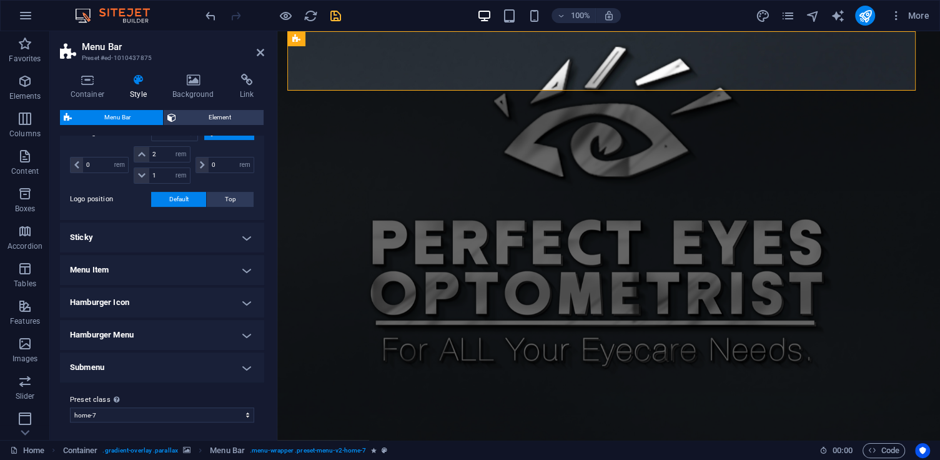
click at [235, 268] on h4 "Menu Item" at bounding box center [162, 270] width 204 height 30
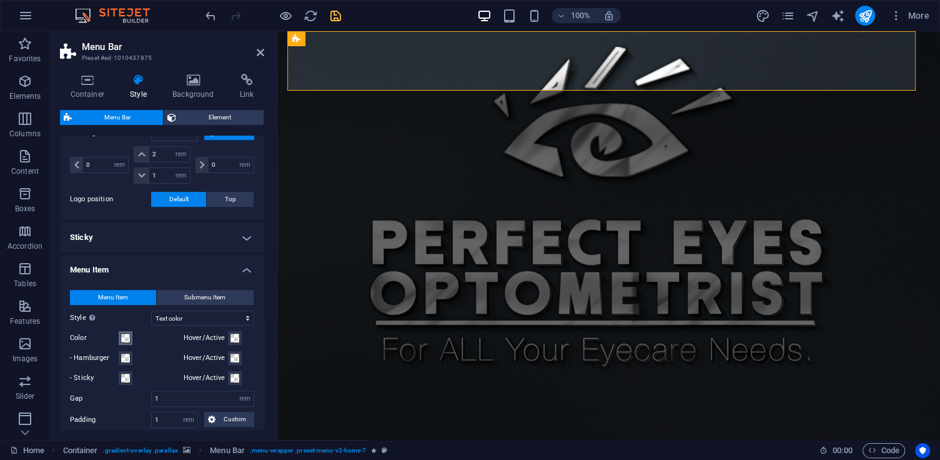
click at [127, 339] on span at bounding box center [126, 338] width 10 height 10
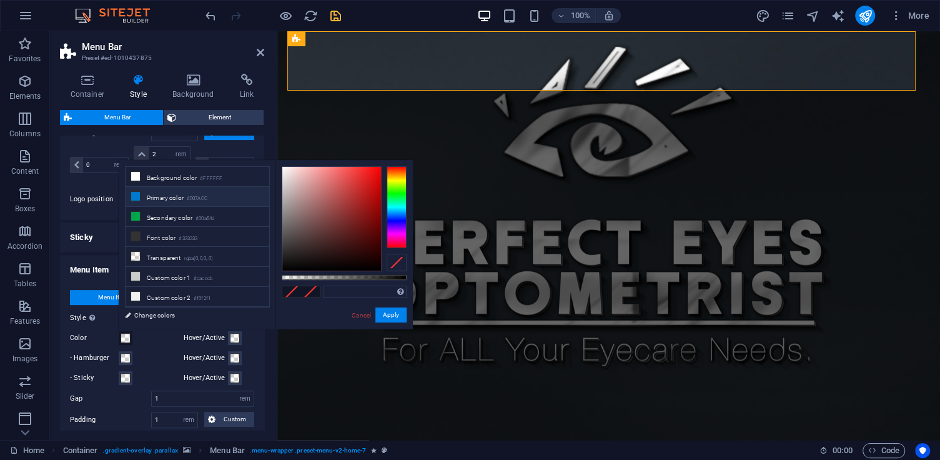
click at [151, 204] on li "Primary color #007ACC" at bounding box center [198, 197] width 144 height 20
type input "#007acc"
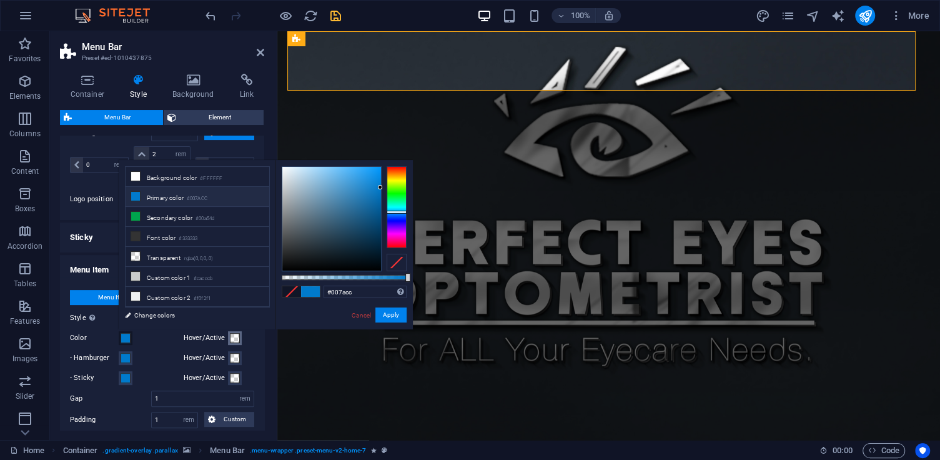
drag, startPoint x: 228, startPoint y: 334, endPoint x: 233, endPoint y: 338, distance: 6.6
click at [230, 334] on span at bounding box center [235, 338] width 10 height 10
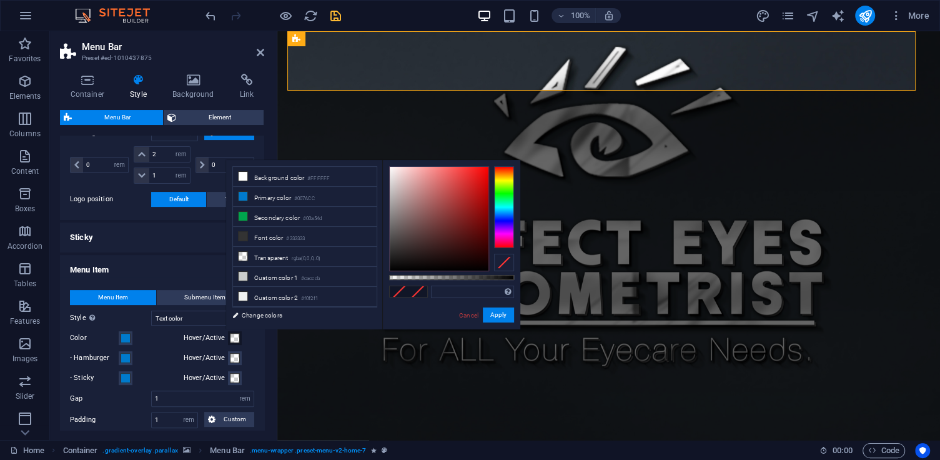
click at [232, 340] on span at bounding box center [235, 338] width 10 height 10
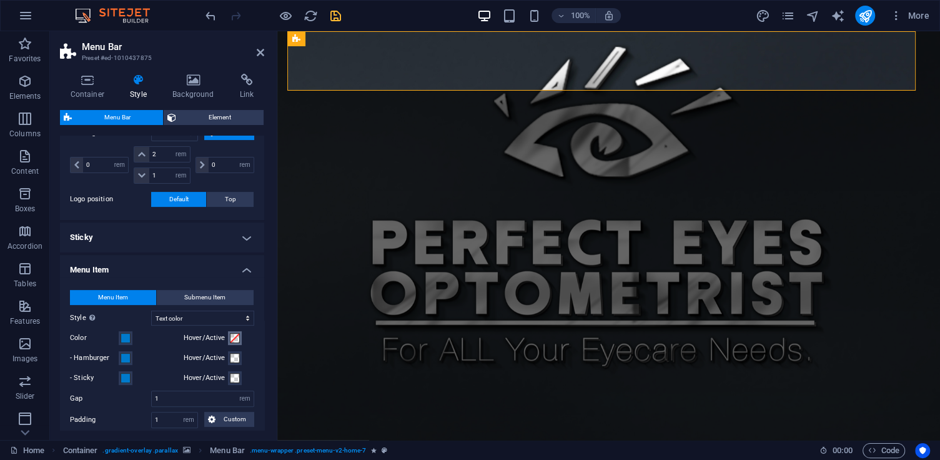
click at [235, 333] on span at bounding box center [235, 338] width 10 height 10
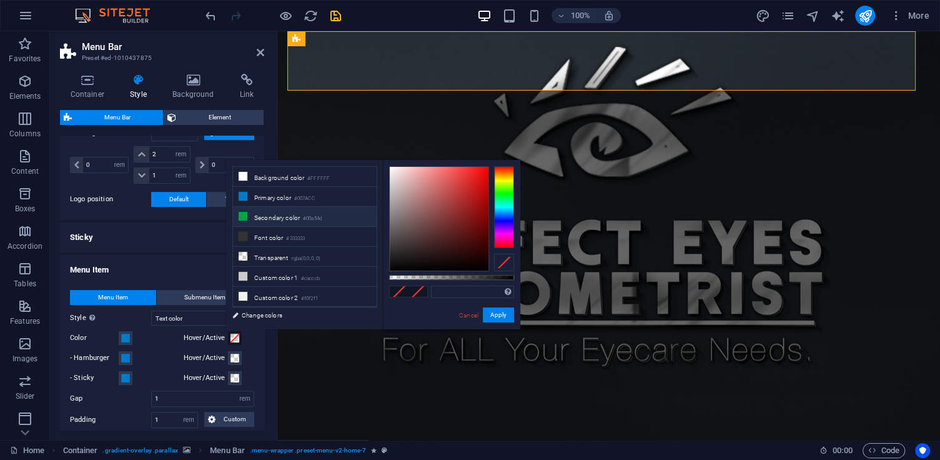
click at [259, 220] on li "Secondary color #00a54d" at bounding box center [305, 217] width 144 height 20
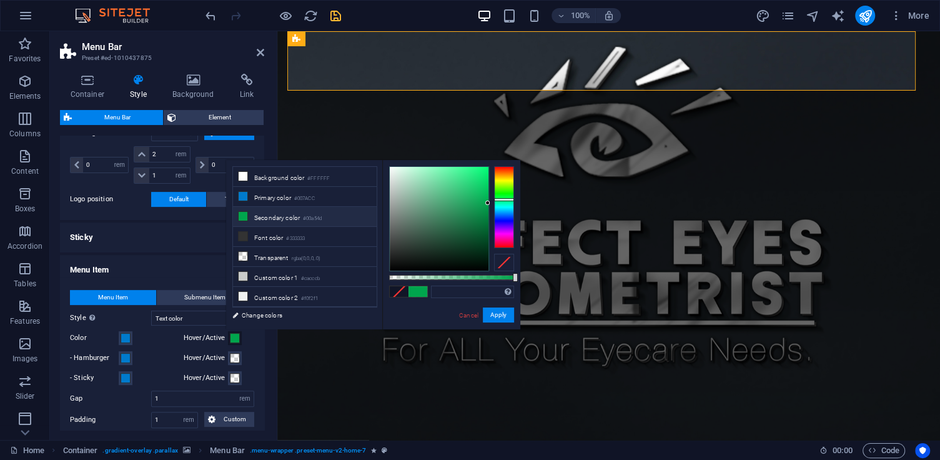
type input "#00a54d"
drag, startPoint x: 497, startPoint y: 312, endPoint x: 222, endPoint y: 274, distance: 277.5
click at [497, 312] on button "Apply" at bounding box center [498, 314] width 31 height 15
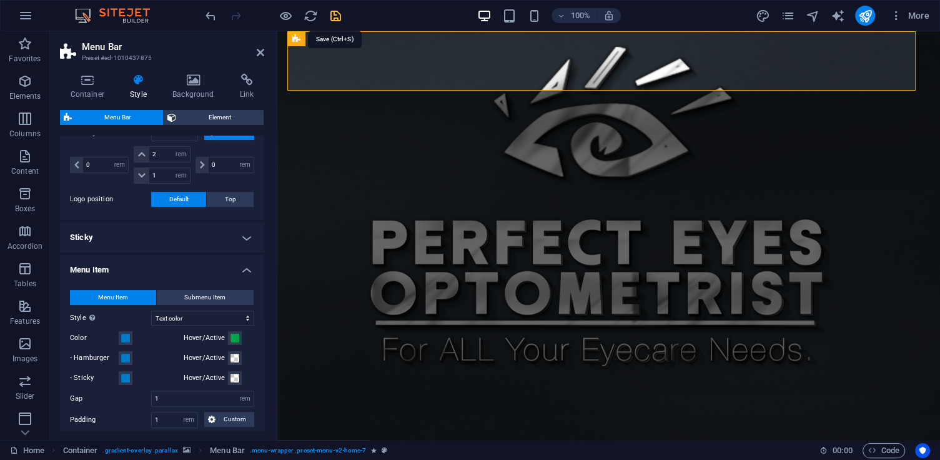
click at [334, 21] on icon "save" at bounding box center [336, 16] width 14 height 14
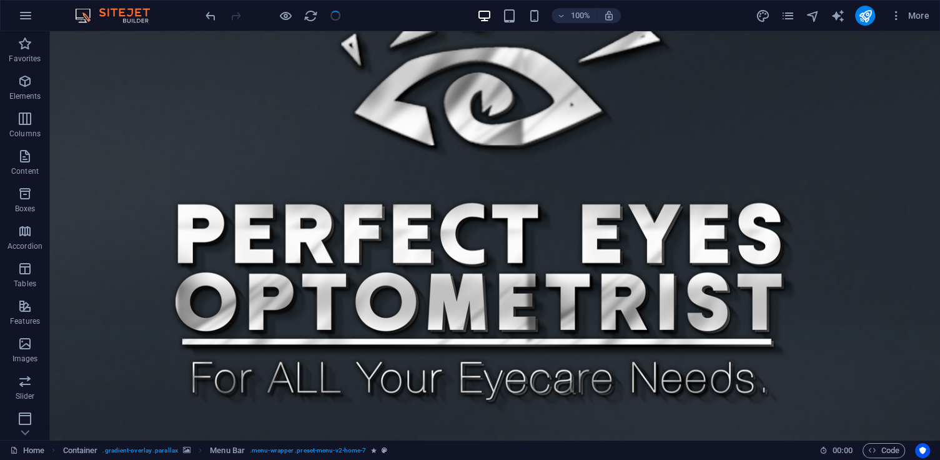
checkbox input "false"
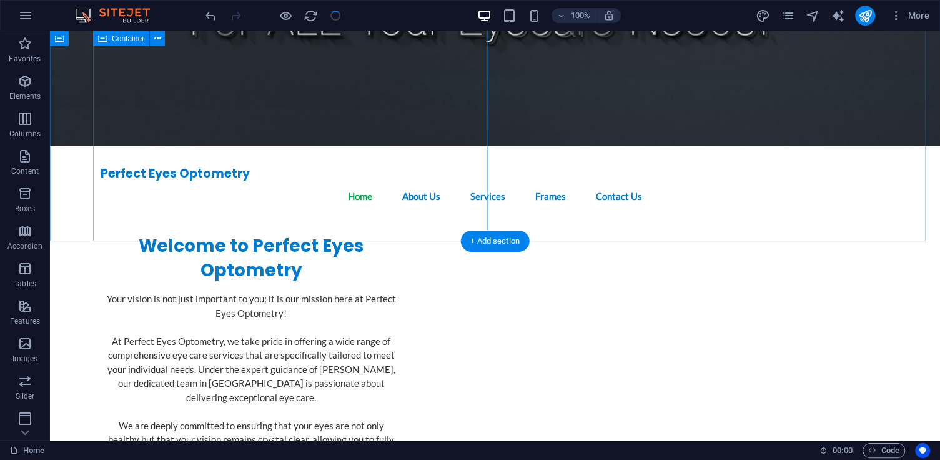
scroll to position [0, 0]
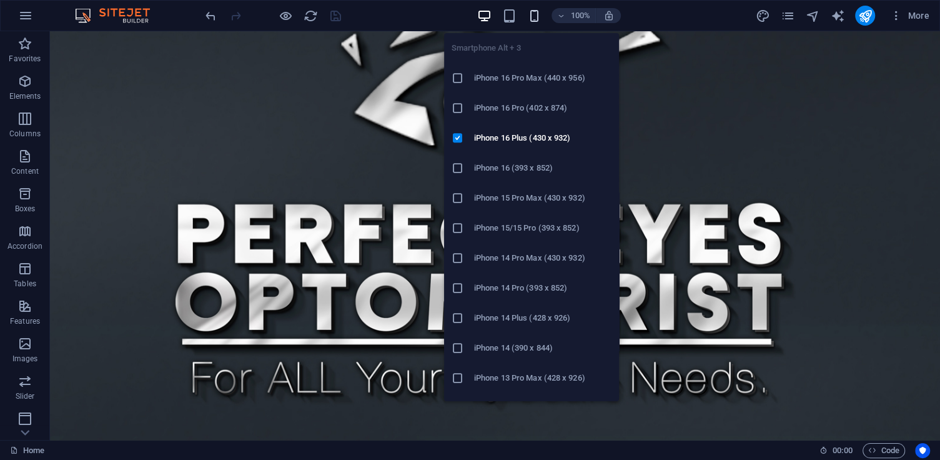
click at [534, 21] on icon "button" at bounding box center [534, 16] width 14 height 14
